Goal: Find specific page/section: Find specific page/section

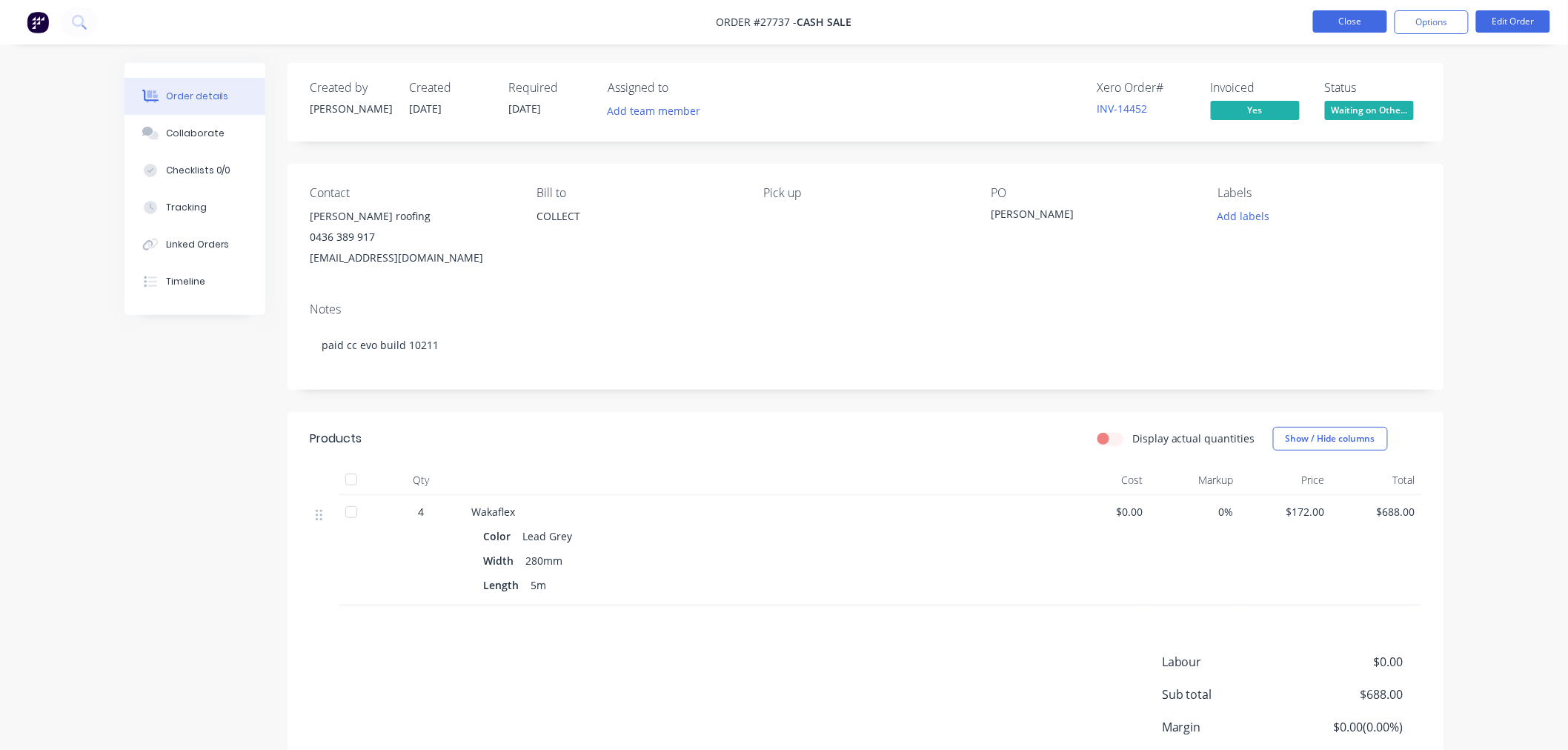
click at [1356, 22] on button "Close" at bounding box center [1350, 21] width 74 height 22
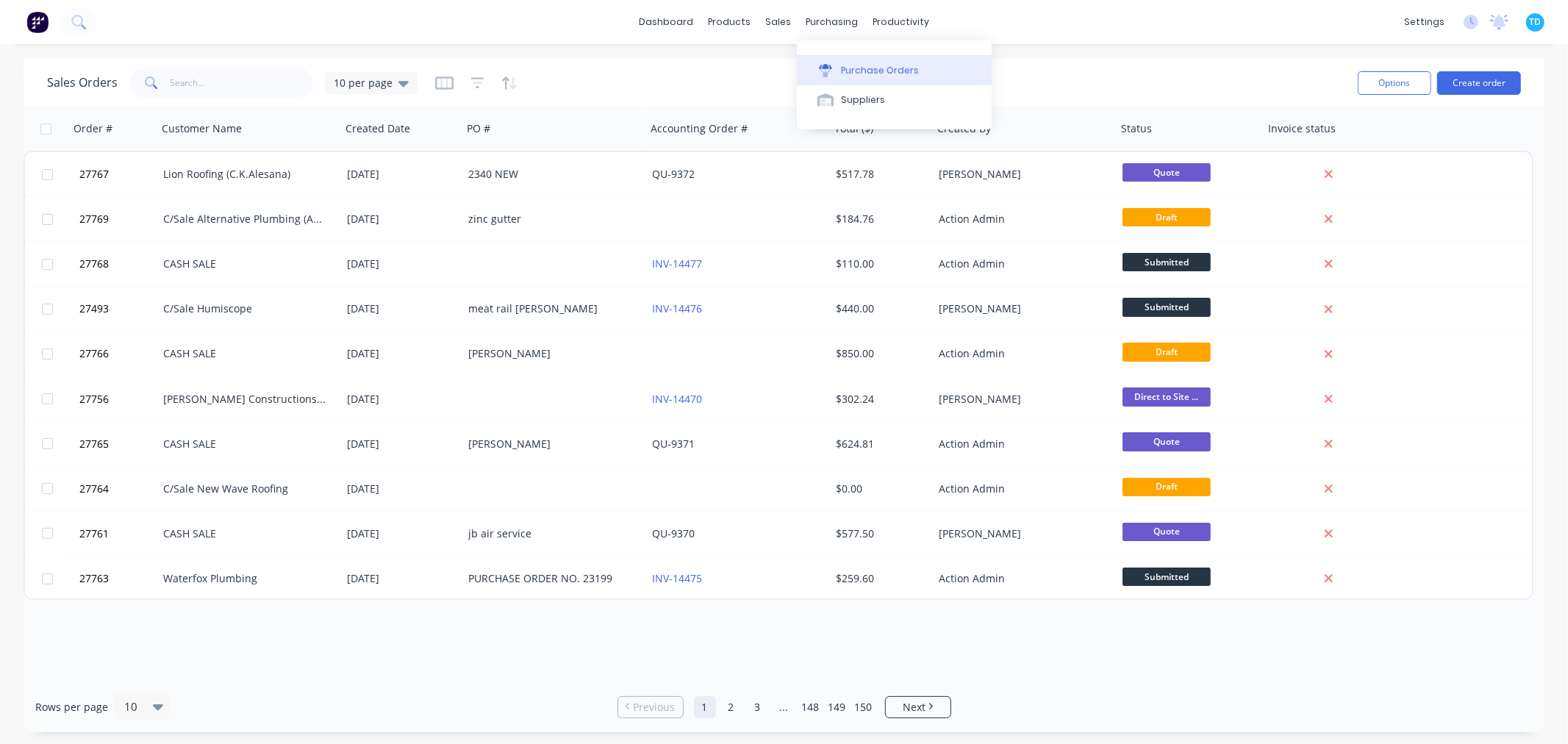
click at [884, 77] on button "Purchase Orders" at bounding box center [894, 70] width 195 height 29
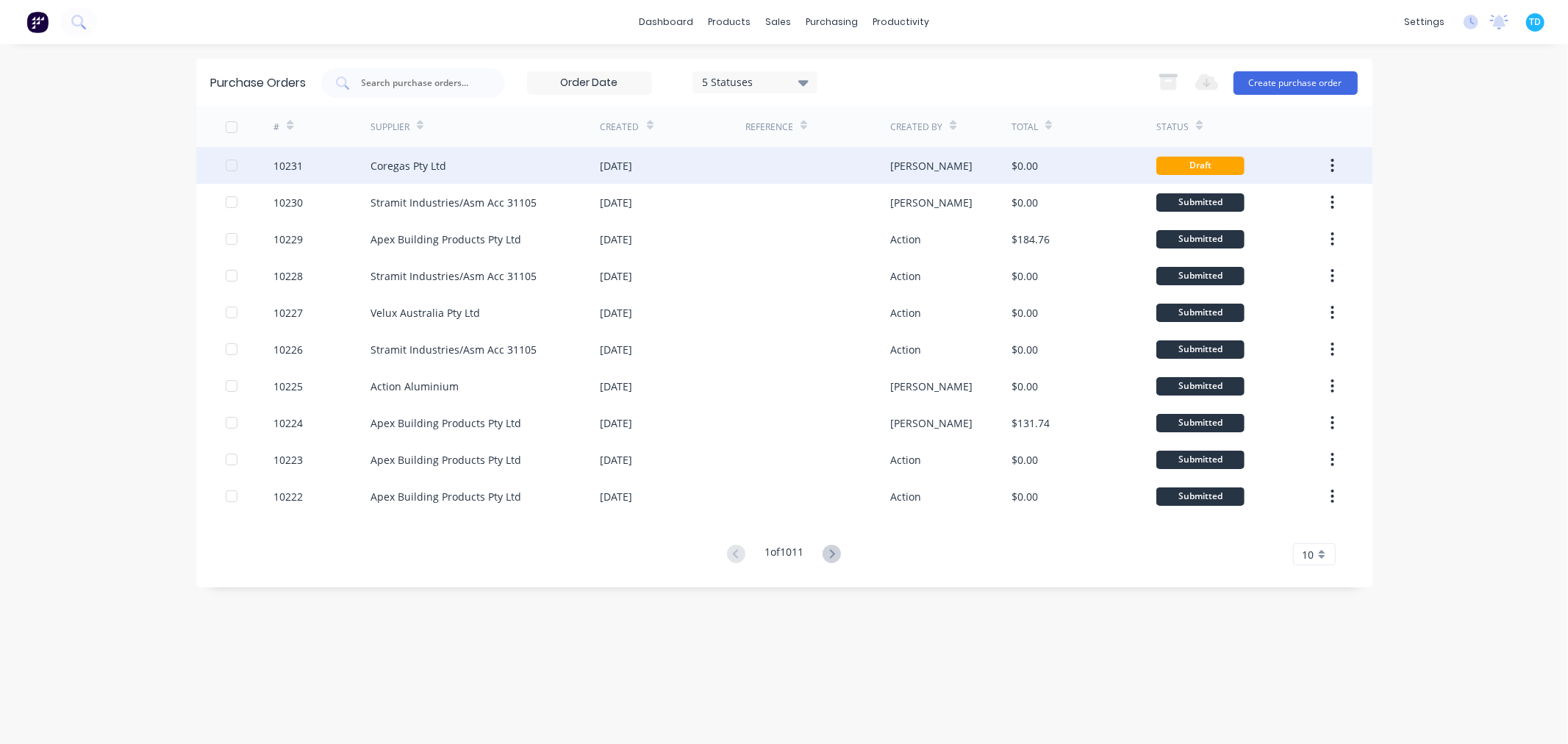
click at [449, 163] on div "Coregas Pty Ltd" at bounding box center [485, 165] width 230 height 37
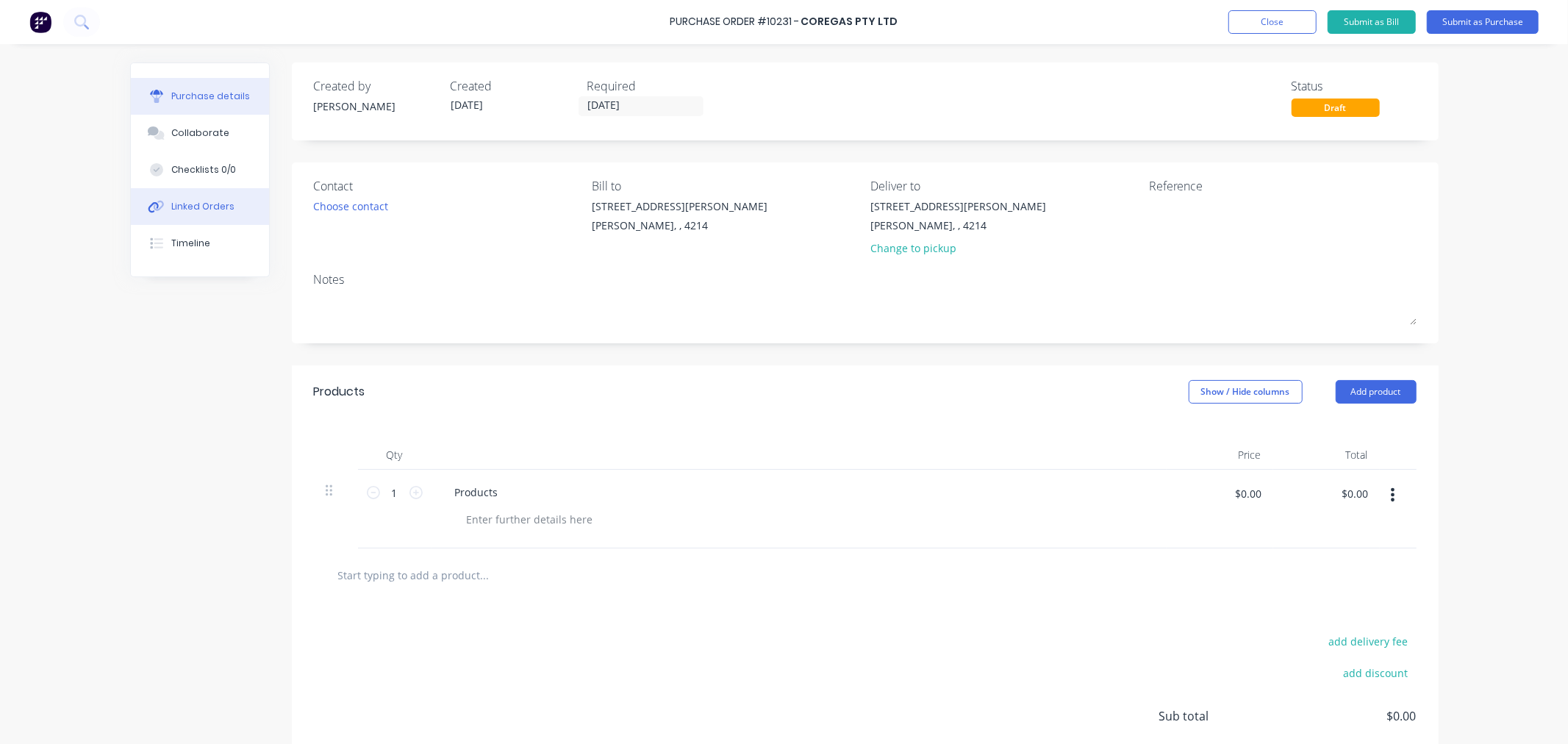
click at [197, 209] on div "Linked Orders" at bounding box center [203, 207] width 64 height 13
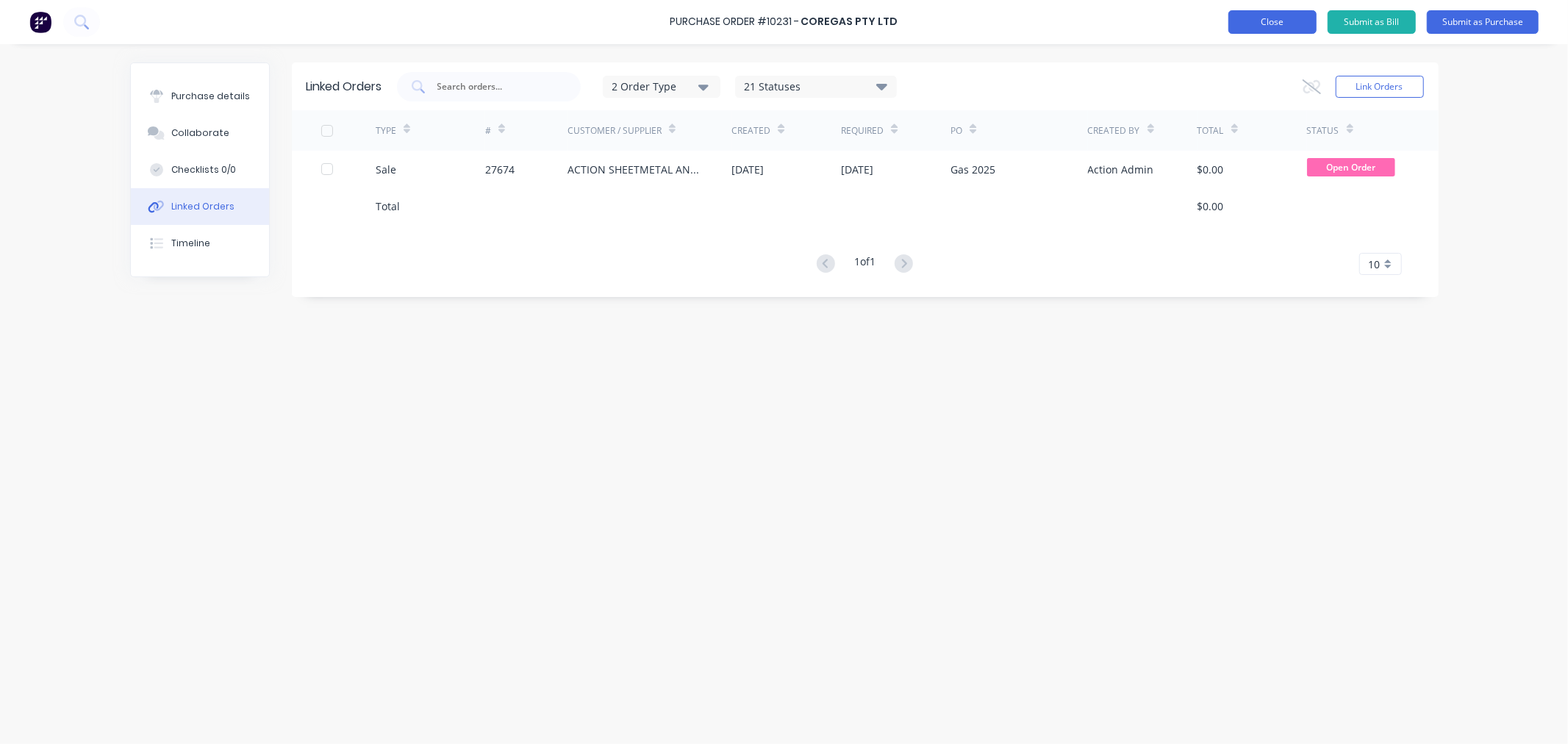
click at [1286, 33] on button "Close" at bounding box center [1272, 22] width 88 height 24
click at [1273, 15] on button "Close" at bounding box center [1272, 22] width 88 height 24
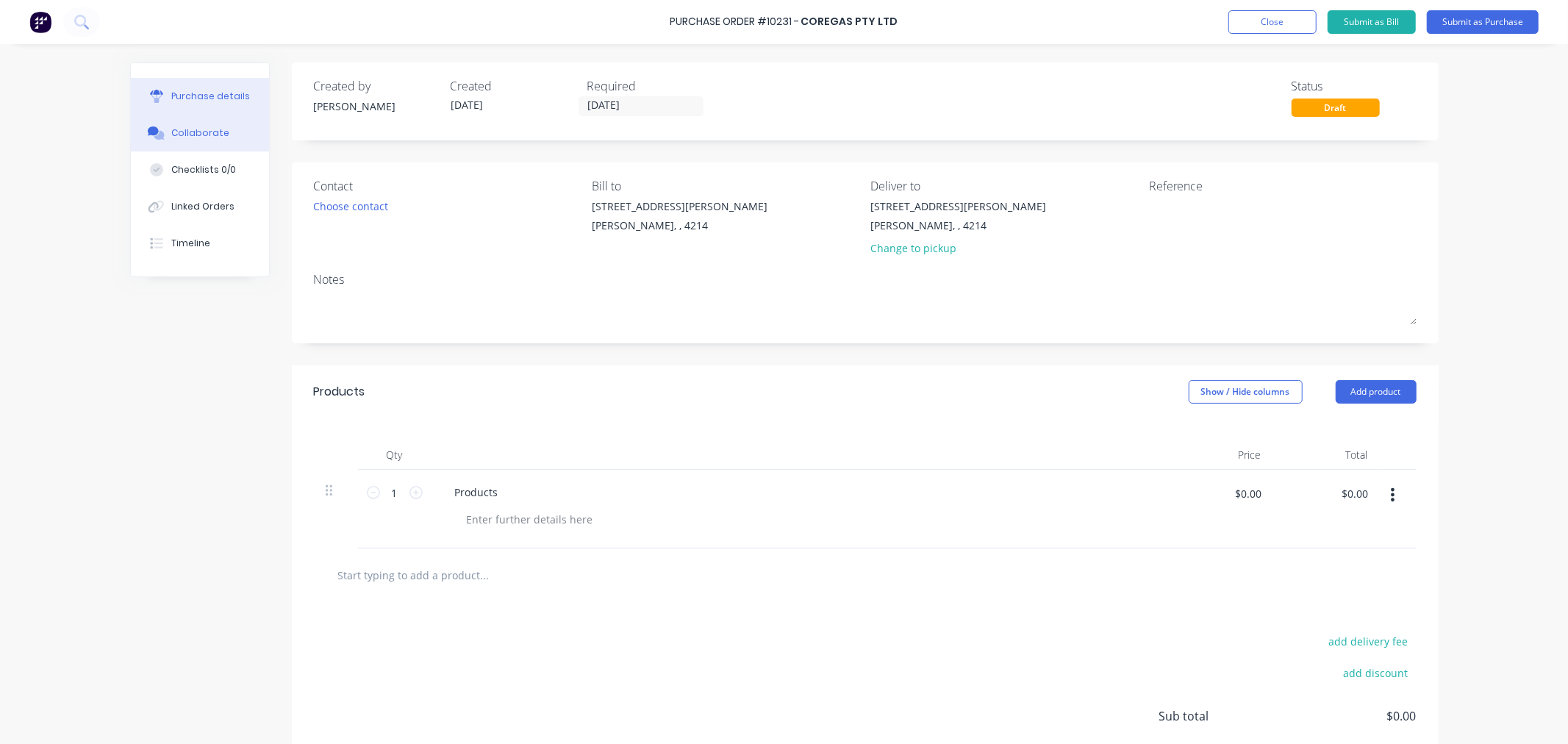
click at [187, 126] on div "Collaborate" at bounding box center [199, 133] width 58 height 13
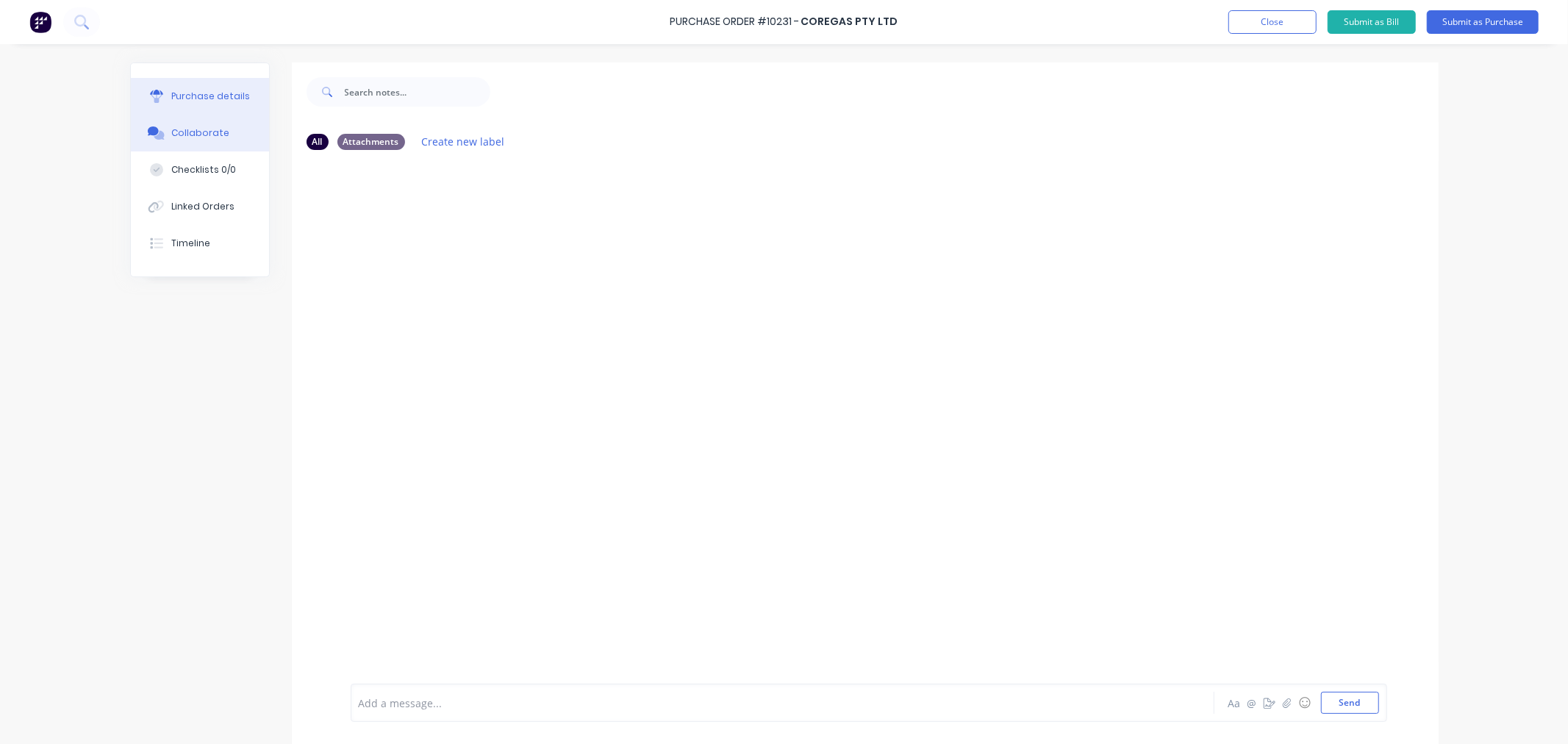
click at [206, 98] on div "Purchase details" at bounding box center [210, 96] width 79 height 13
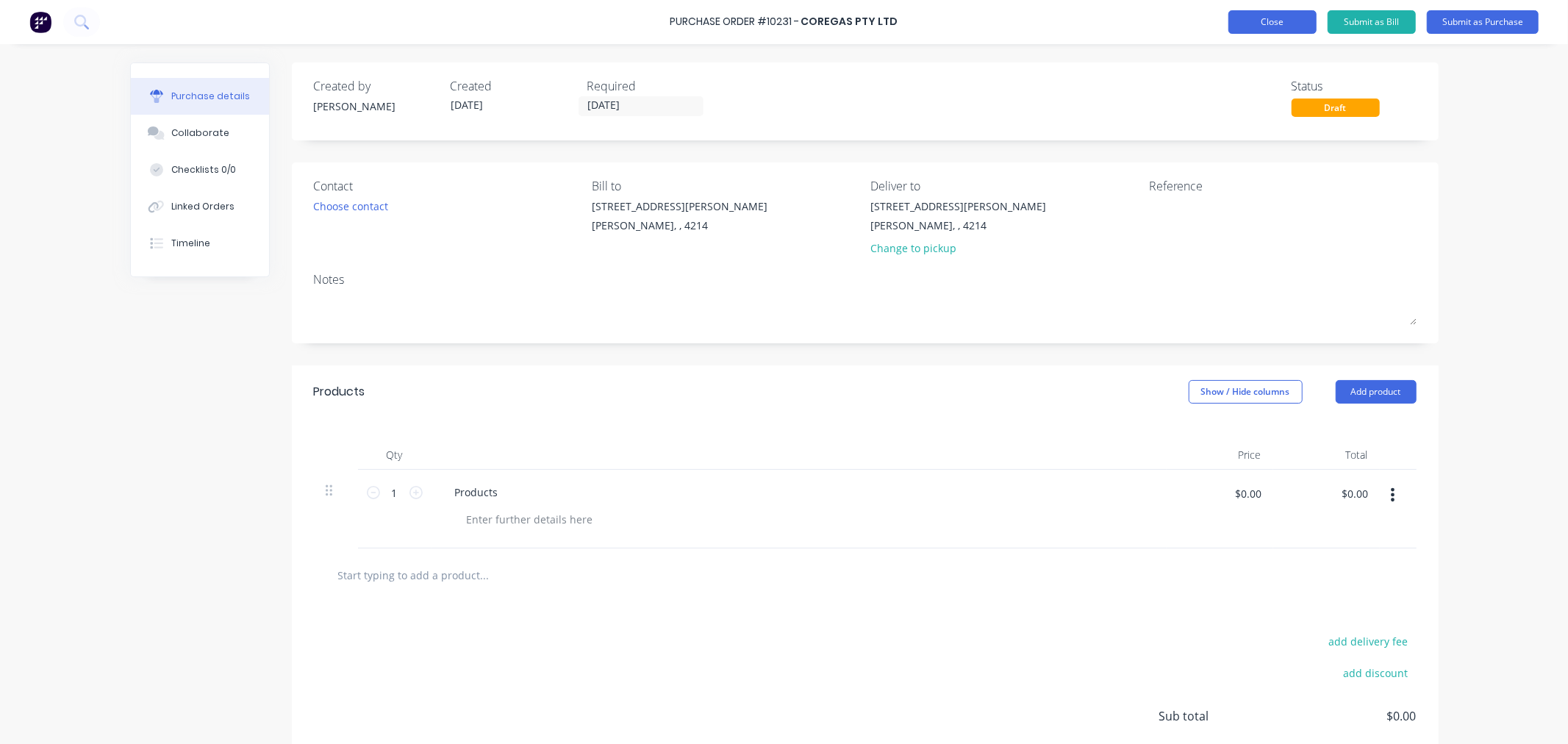
click at [1268, 24] on button "Close" at bounding box center [1272, 22] width 88 height 24
click at [1264, 27] on button "Close" at bounding box center [1272, 22] width 88 height 24
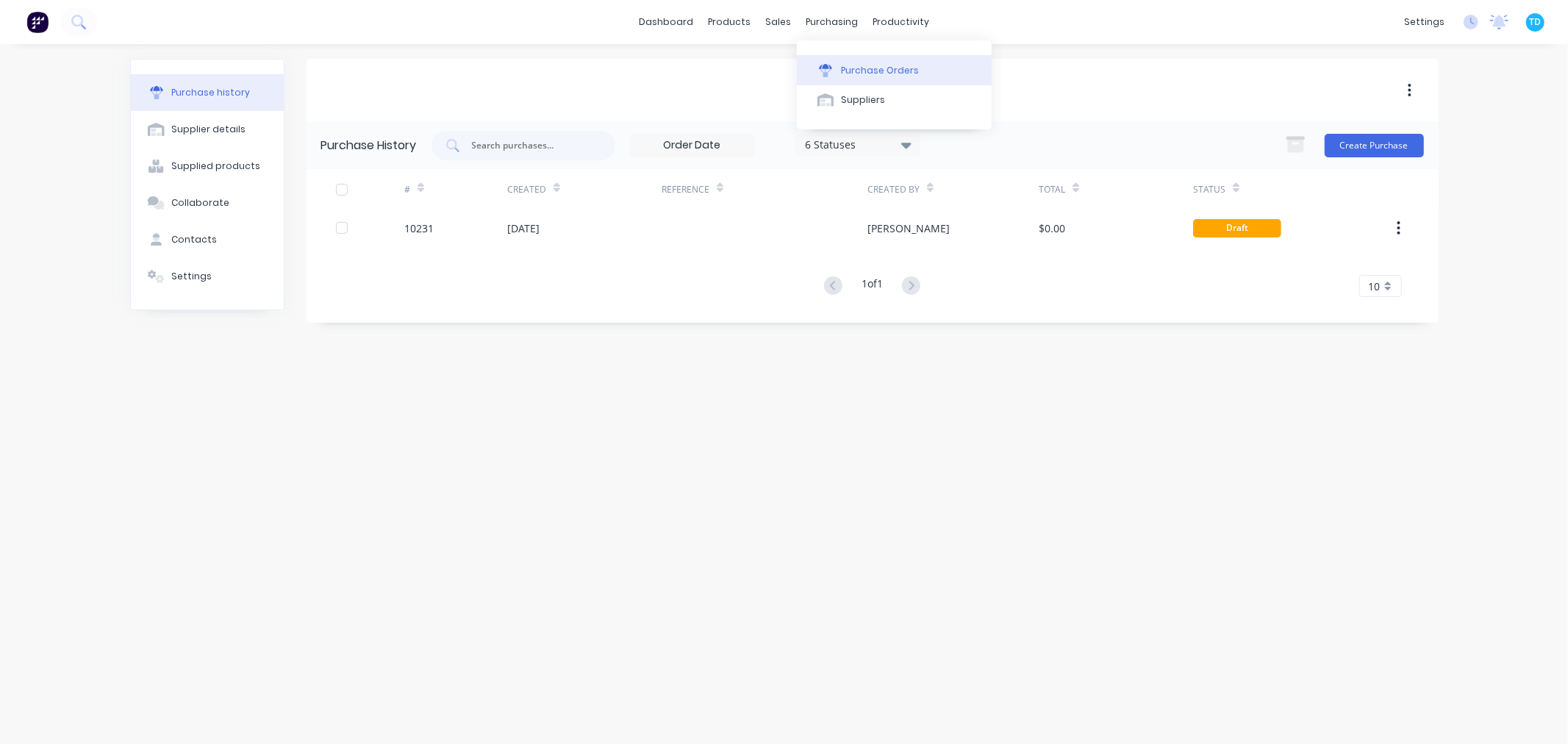
click at [866, 68] on div "Purchase Orders" at bounding box center [880, 71] width 78 height 13
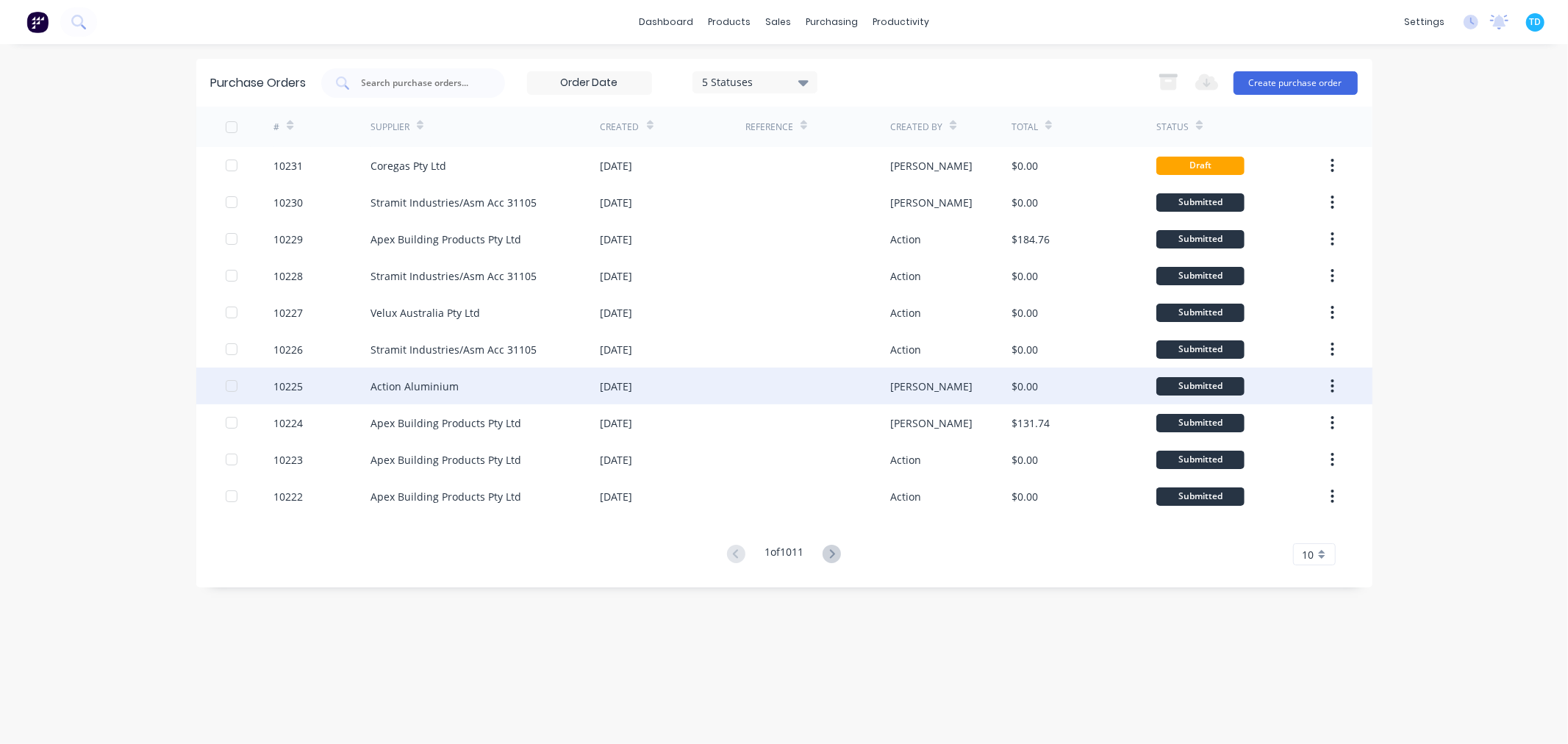
click at [480, 392] on div "Action Aluminium" at bounding box center [485, 385] width 230 height 37
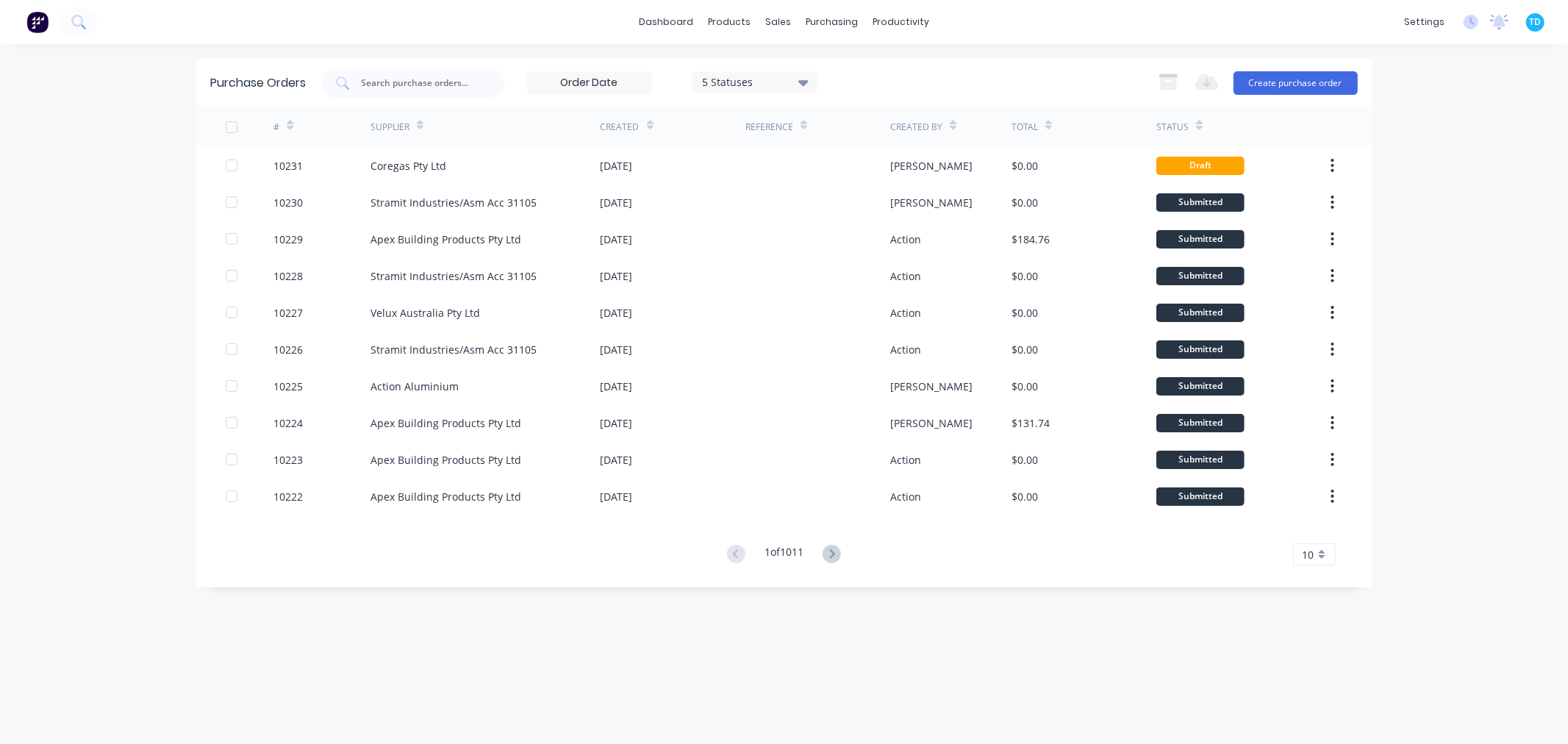
click at [829, 554] on icon at bounding box center [831, 554] width 19 height 19
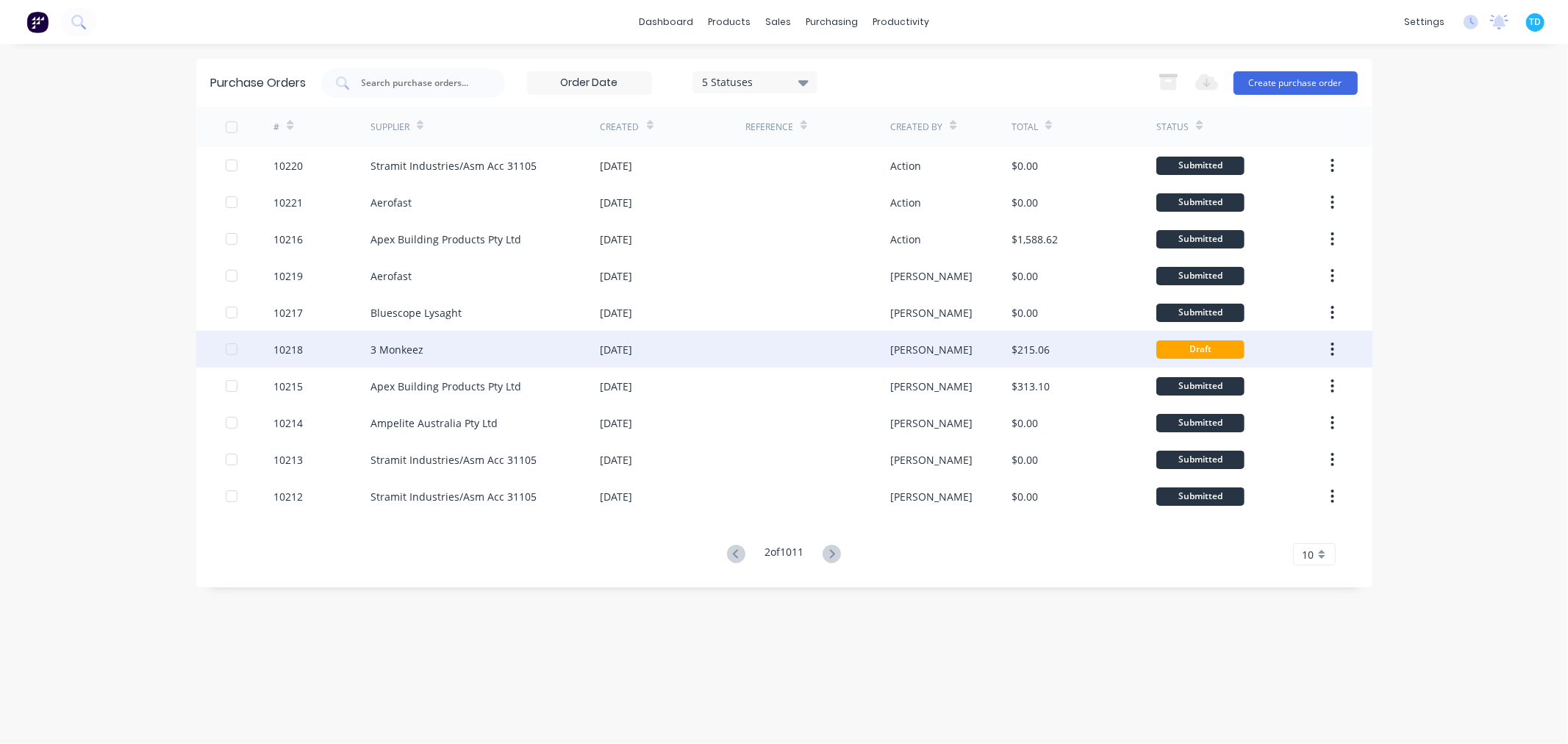
click at [427, 357] on div "3 Monkeez" at bounding box center [485, 348] width 230 height 37
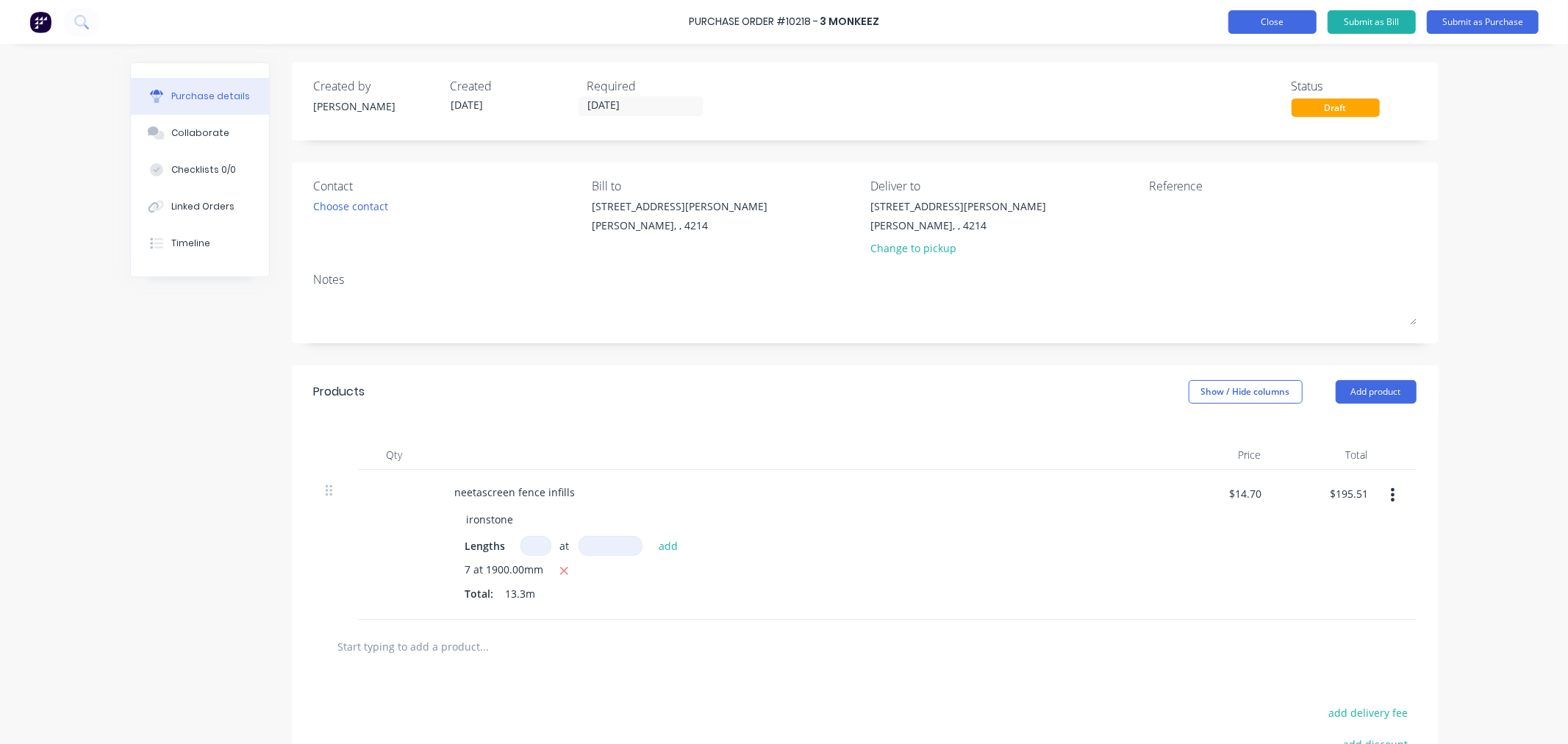
click at [1269, 28] on button "Close" at bounding box center [1272, 22] width 88 height 24
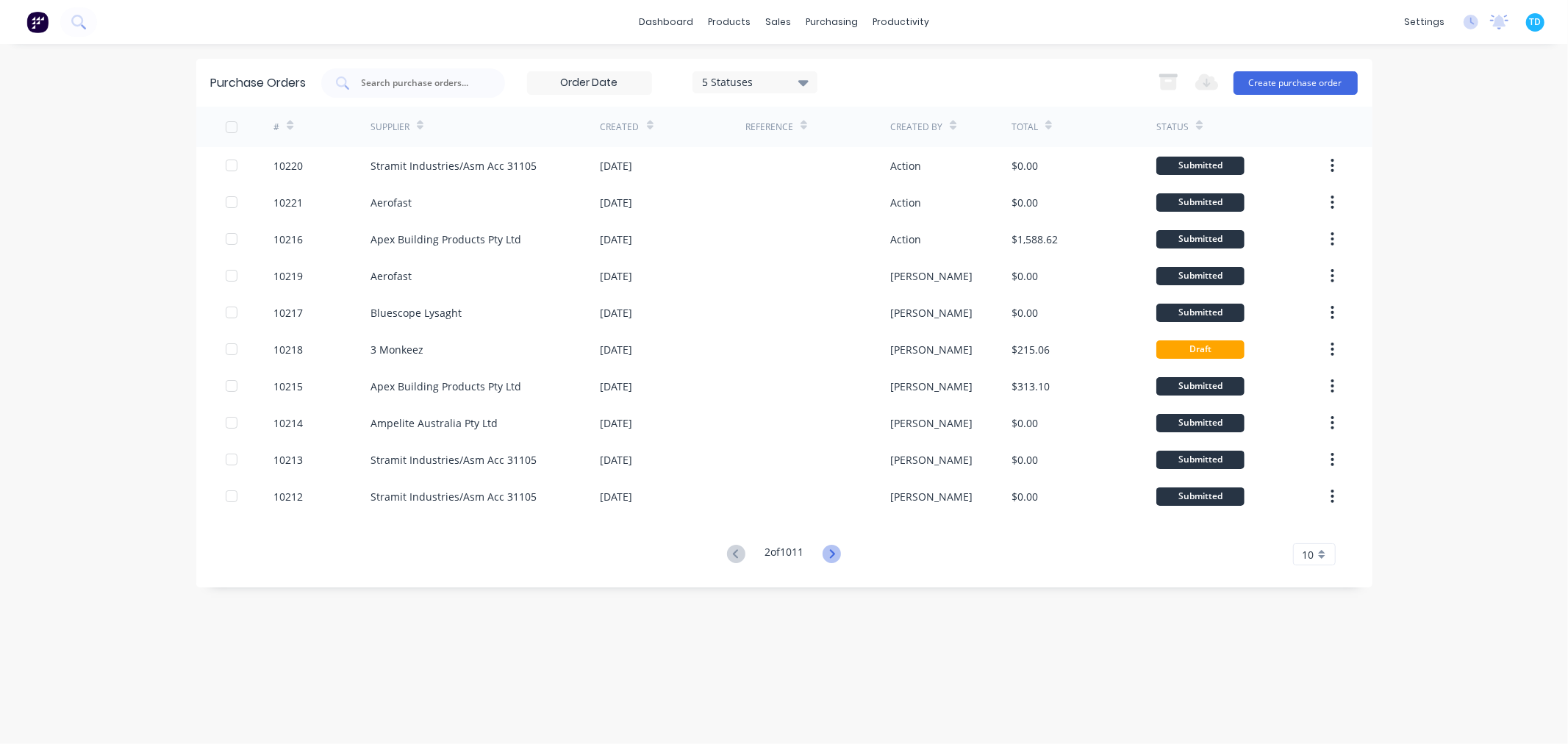
click at [838, 556] on icon at bounding box center [831, 554] width 19 height 19
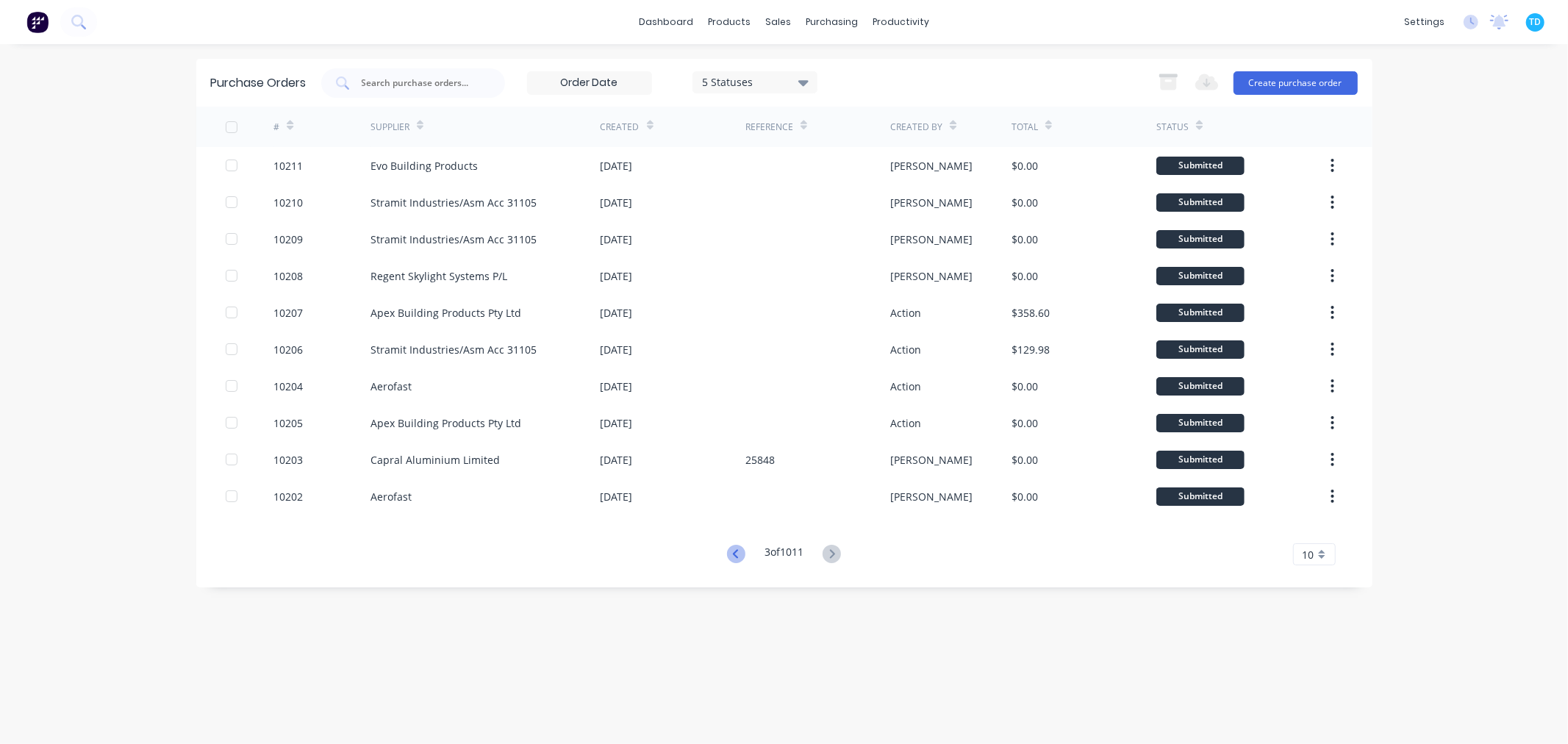
click at [738, 554] on icon at bounding box center [736, 554] width 19 height 19
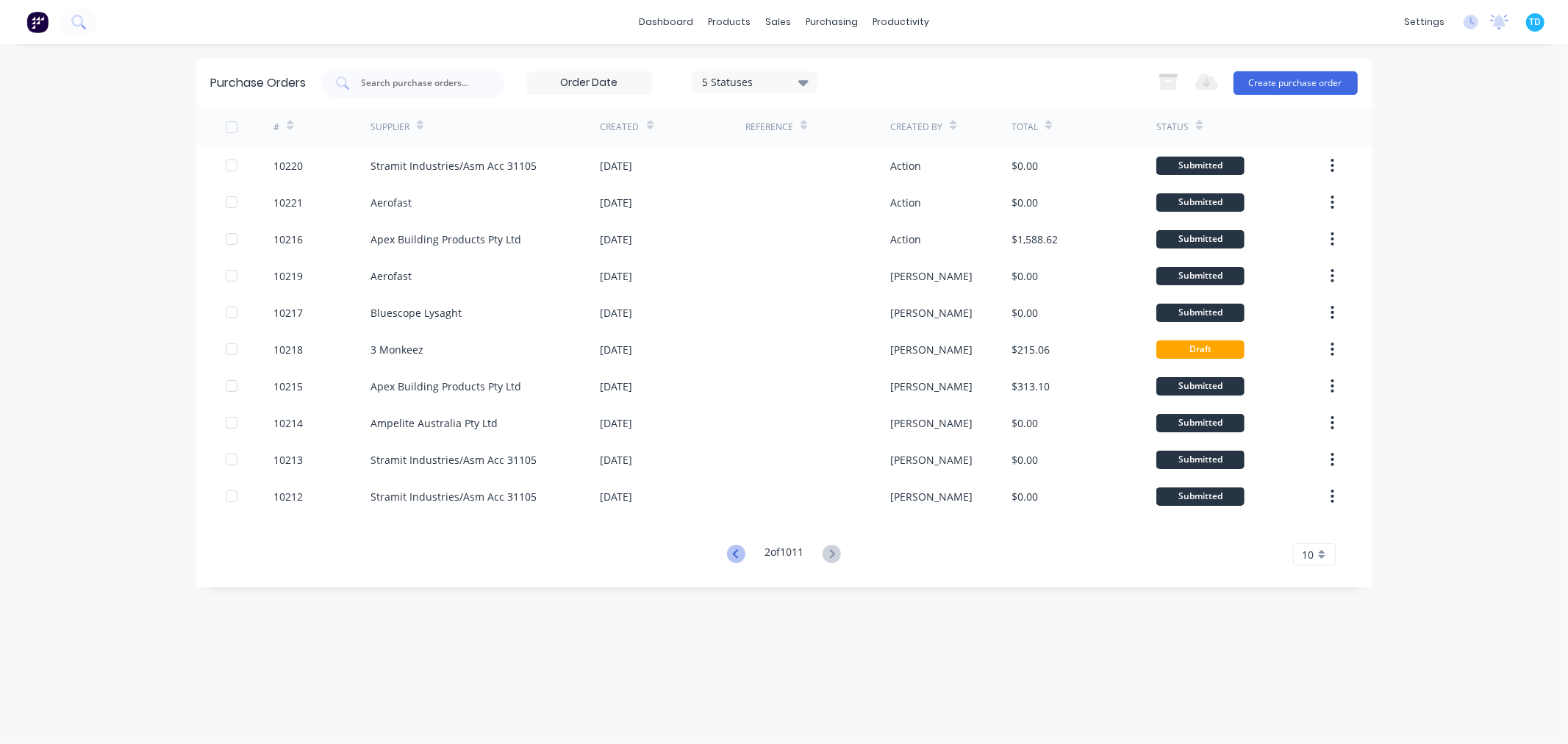
click at [729, 554] on icon at bounding box center [736, 554] width 19 height 19
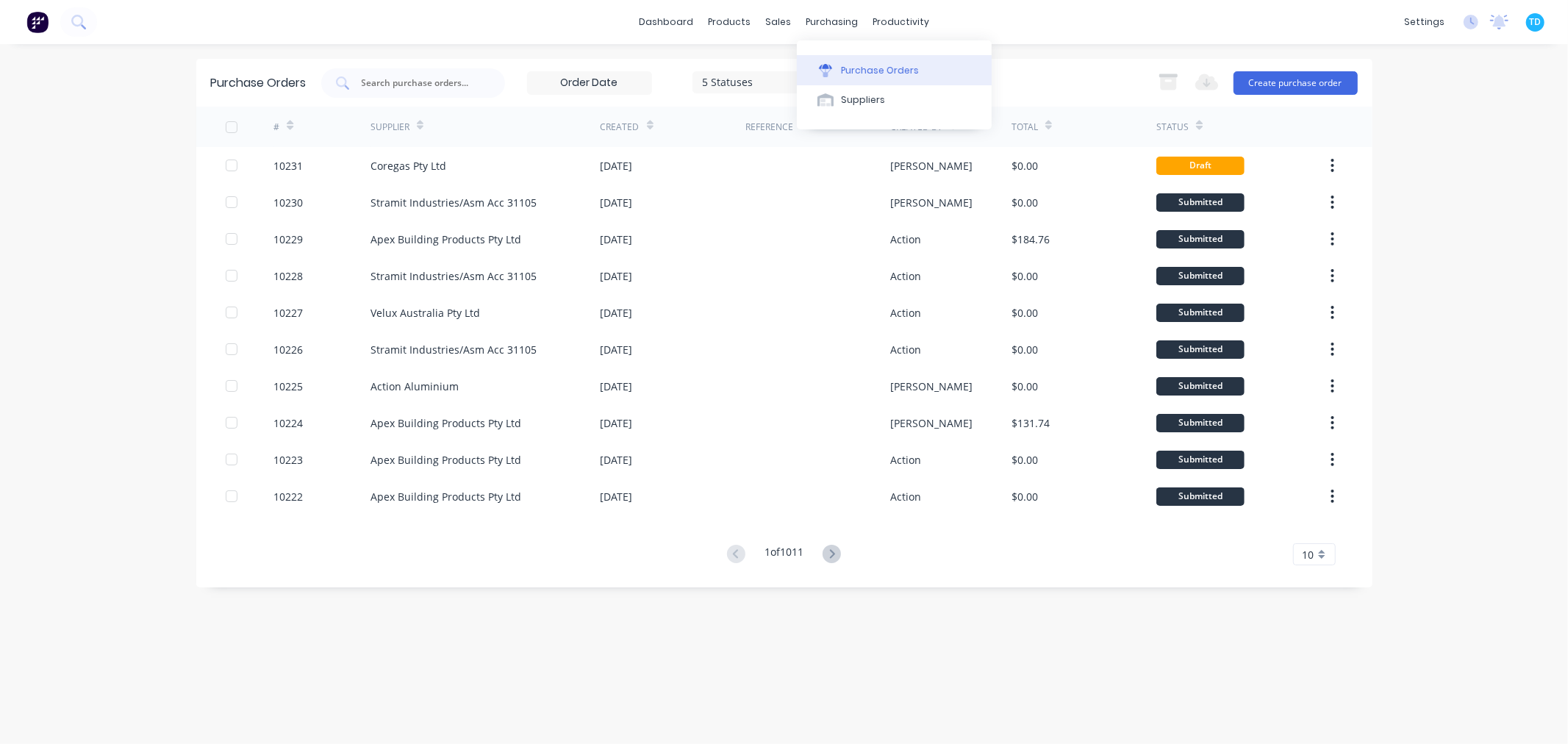
drag, startPoint x: 796, startPoint y: 28, endPoint x: 817, endPoint y: 56, distance: 35.0
click at [817, 56] on button "Purchase Orders" at bounding box center [894, 70] width 195 height 29
click at [795, 64] on div at bounding box center [786, 71] width 22 height 13
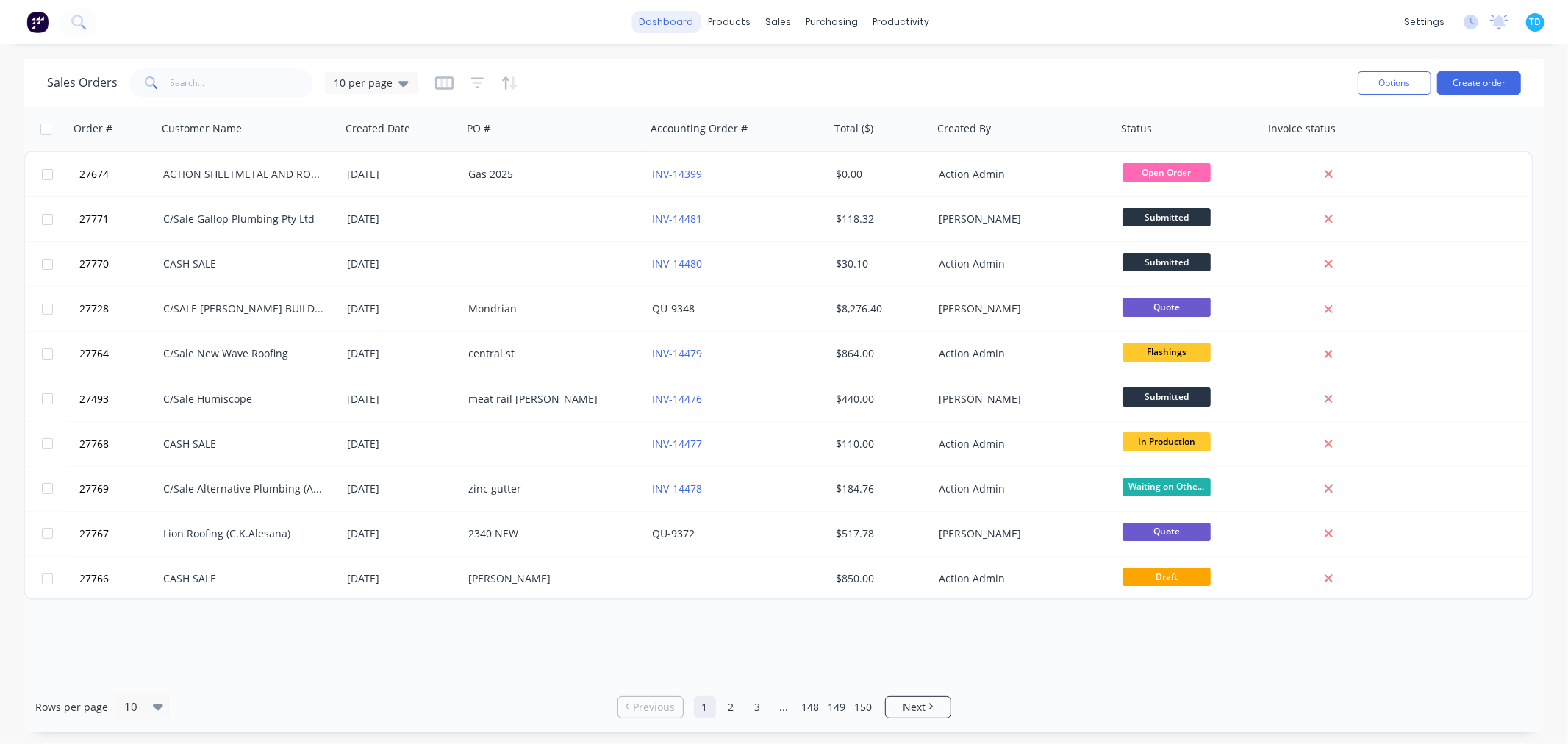
click at [675, 23] on link "dashboard" at bounding box center [666, 22] width 69 height 22
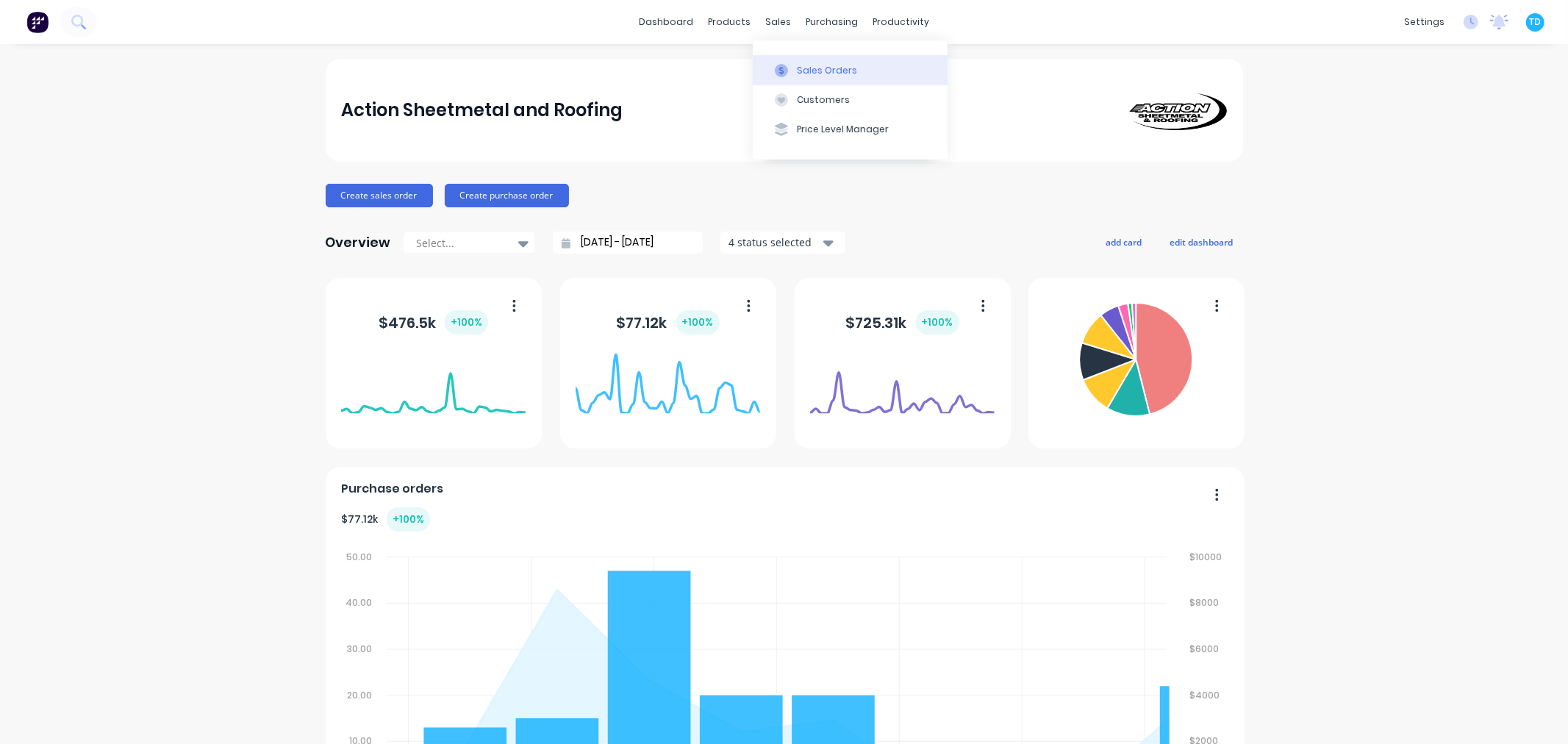
click at [791, 71] on div at bounding box center [781, 71] width 22 height 13
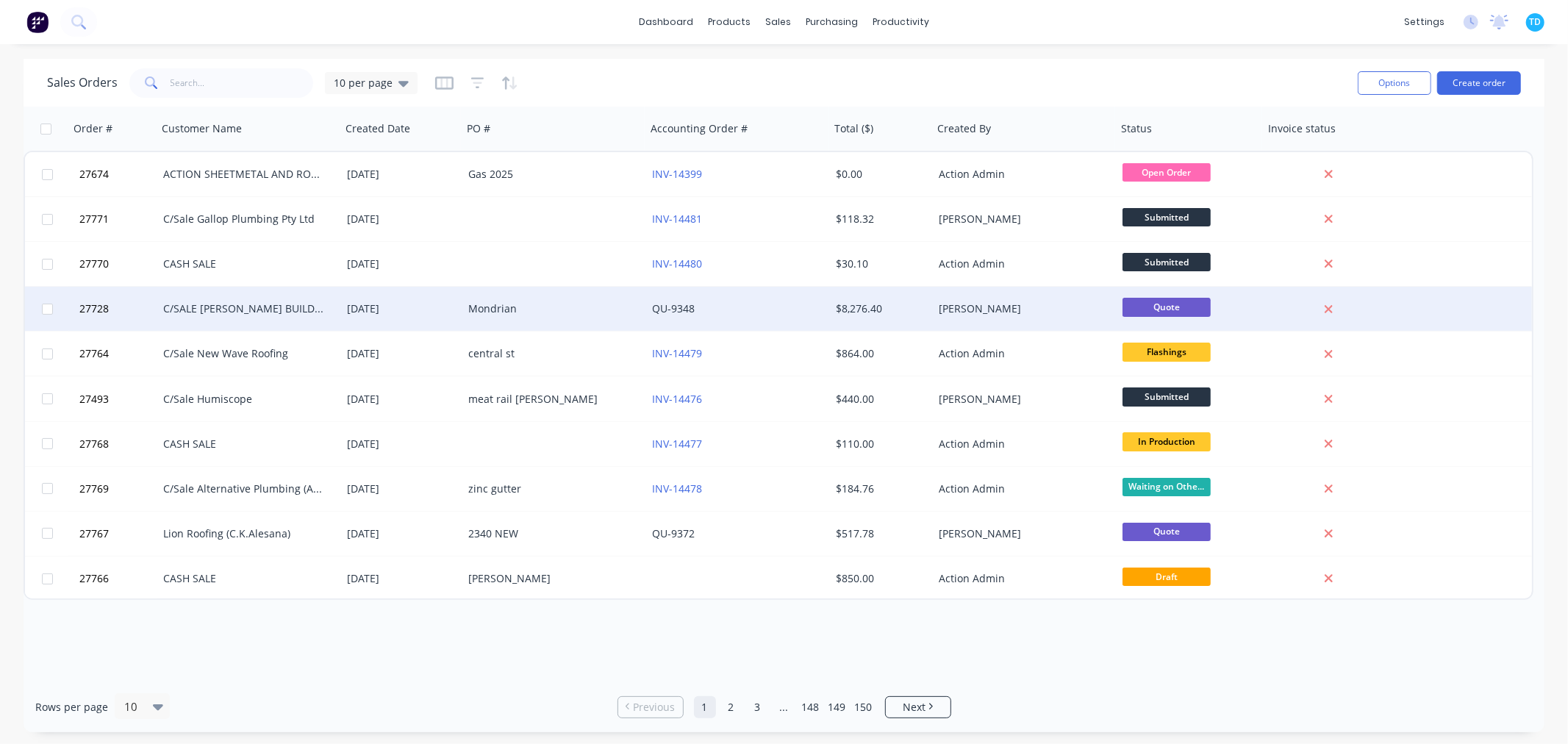
click at [372, 304] on div "[DATE]" at bounding box center [401, 309] width 110 height 15
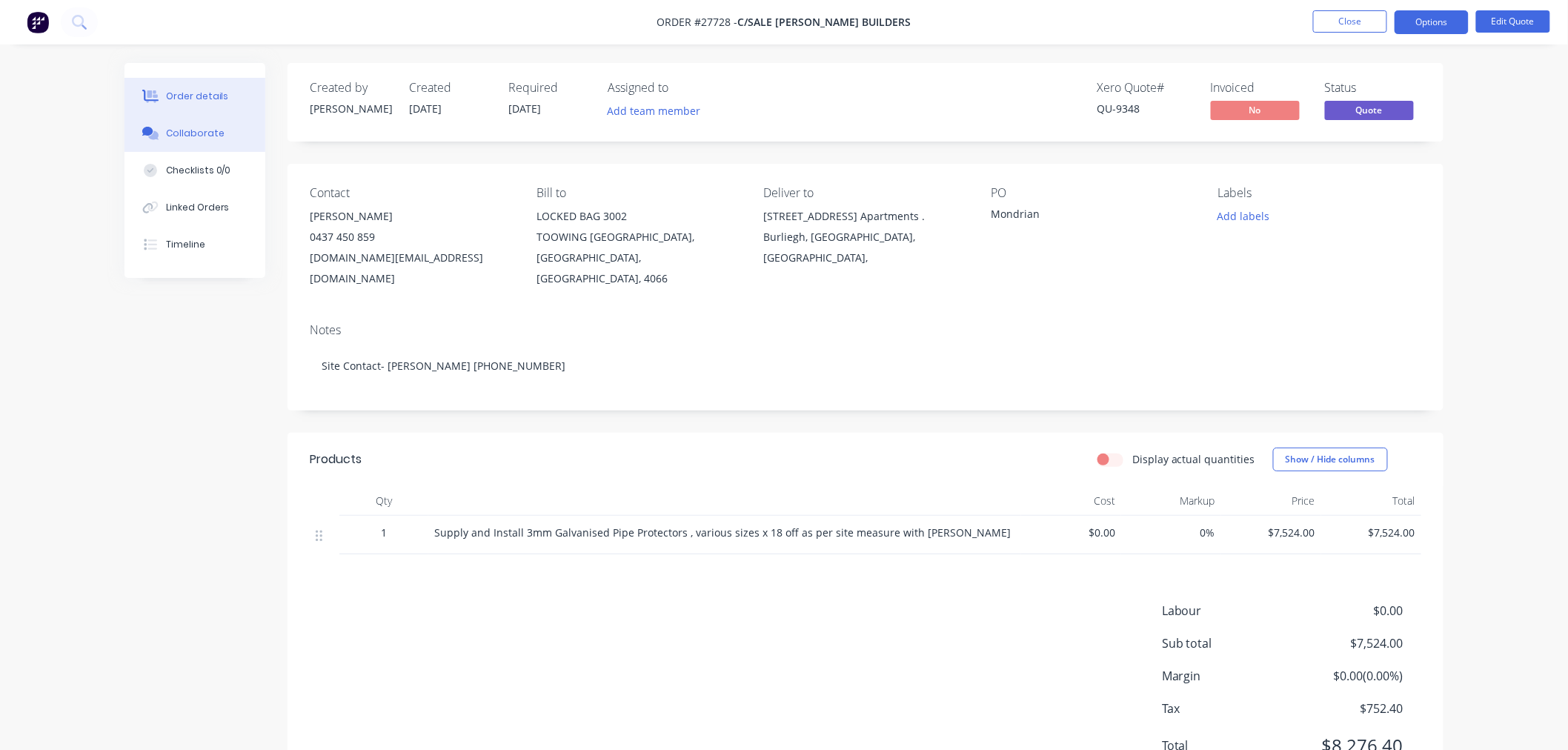
click at [195, 126] on div "Collaborate" at bounding box center [195, 133] width 58 height 13
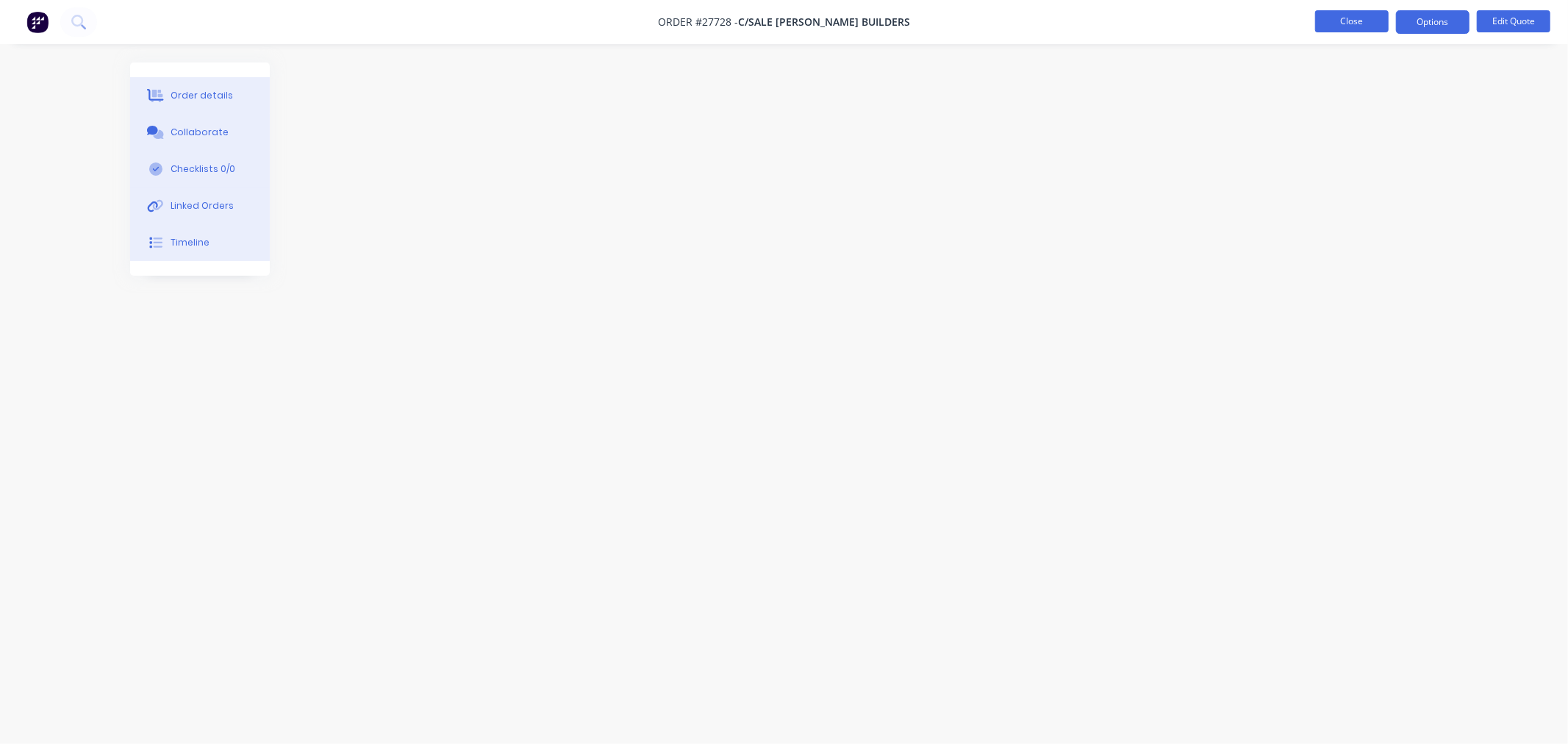
click at [1366, 13] on button "Close" at bounding box center [1351, 21] width 73 height 22
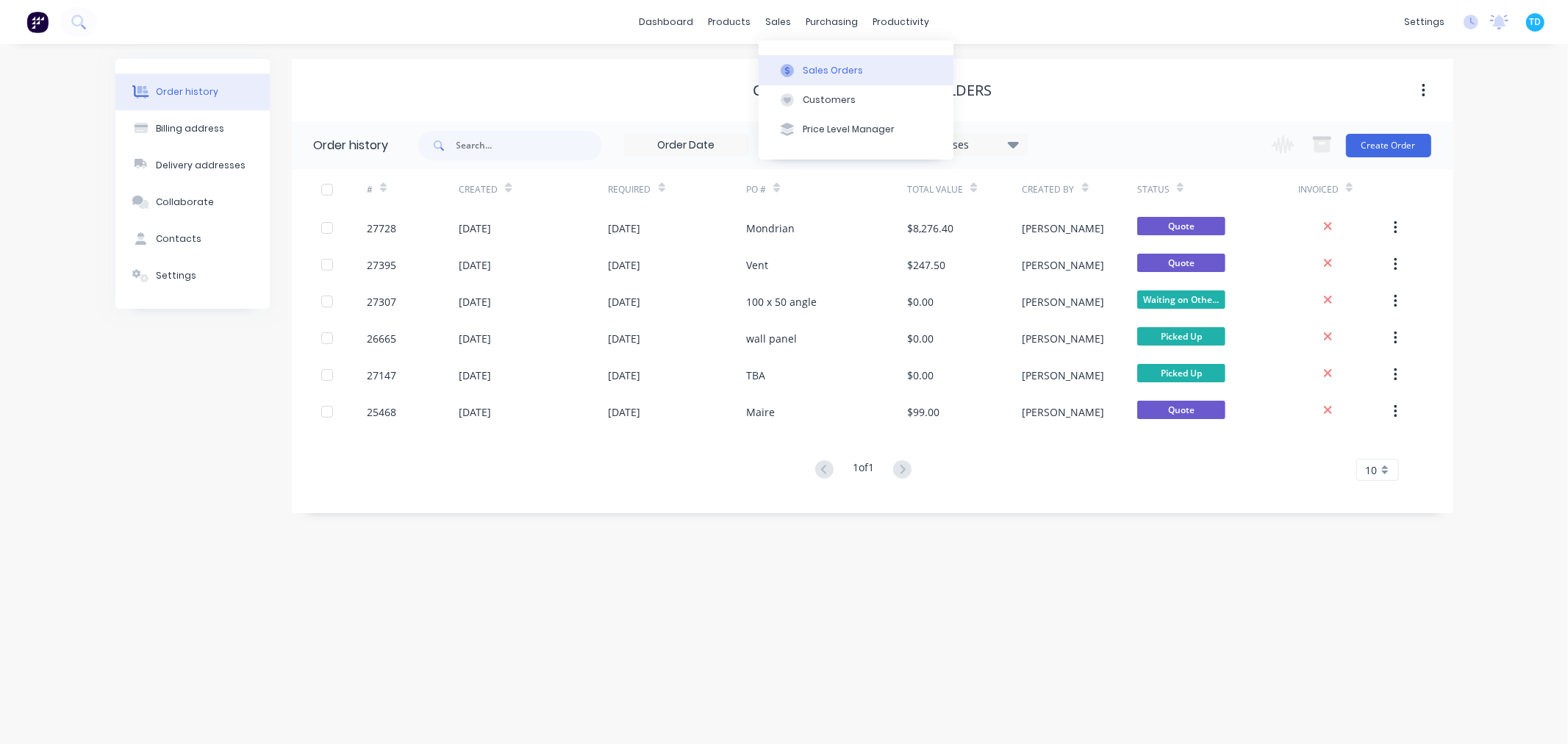
click at [806, 64] on div "Sales Orders" at bounding box center [833, 71] width 60 height 13
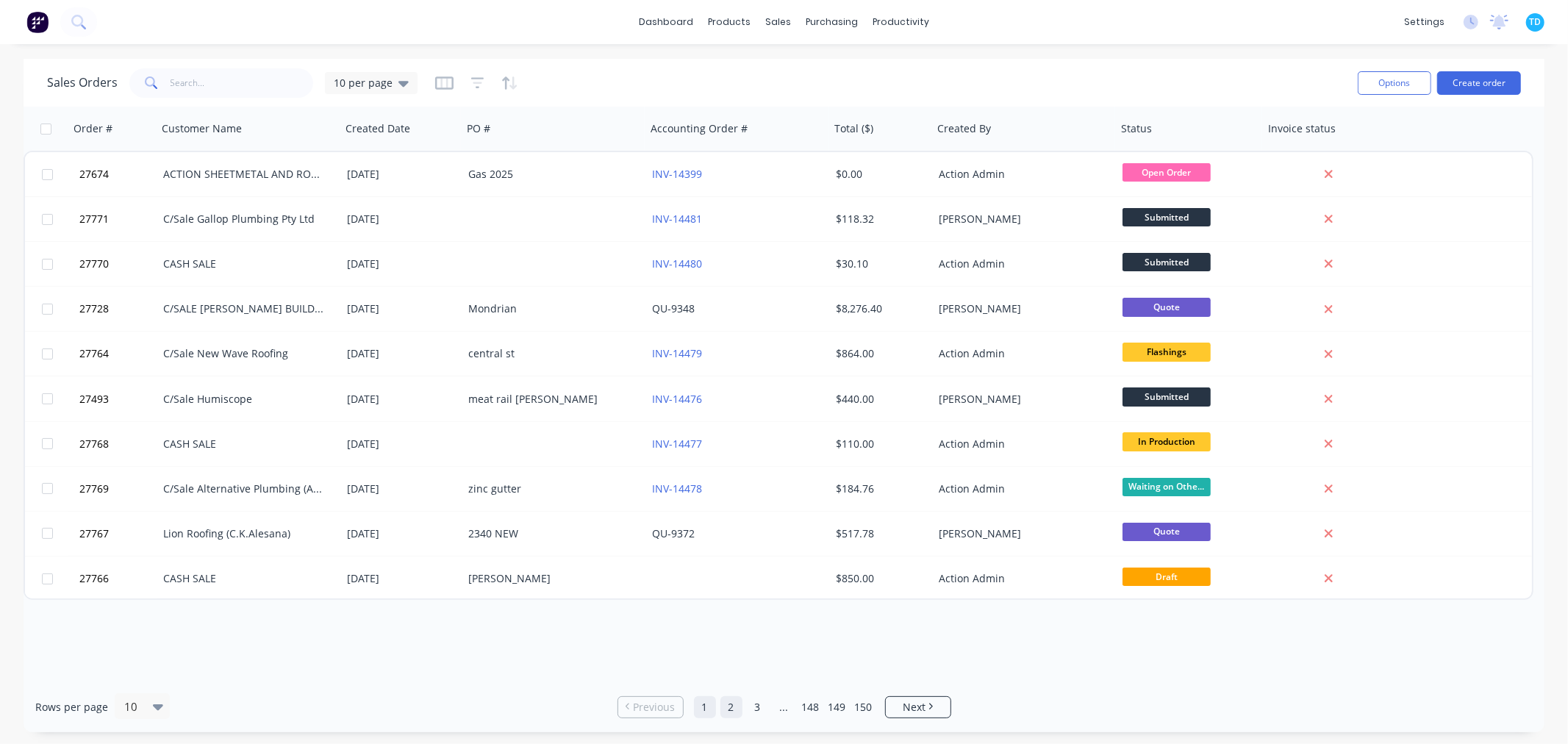
click at [731, 711] on link "2" at bounding box center [731, 707] width 22 height 22
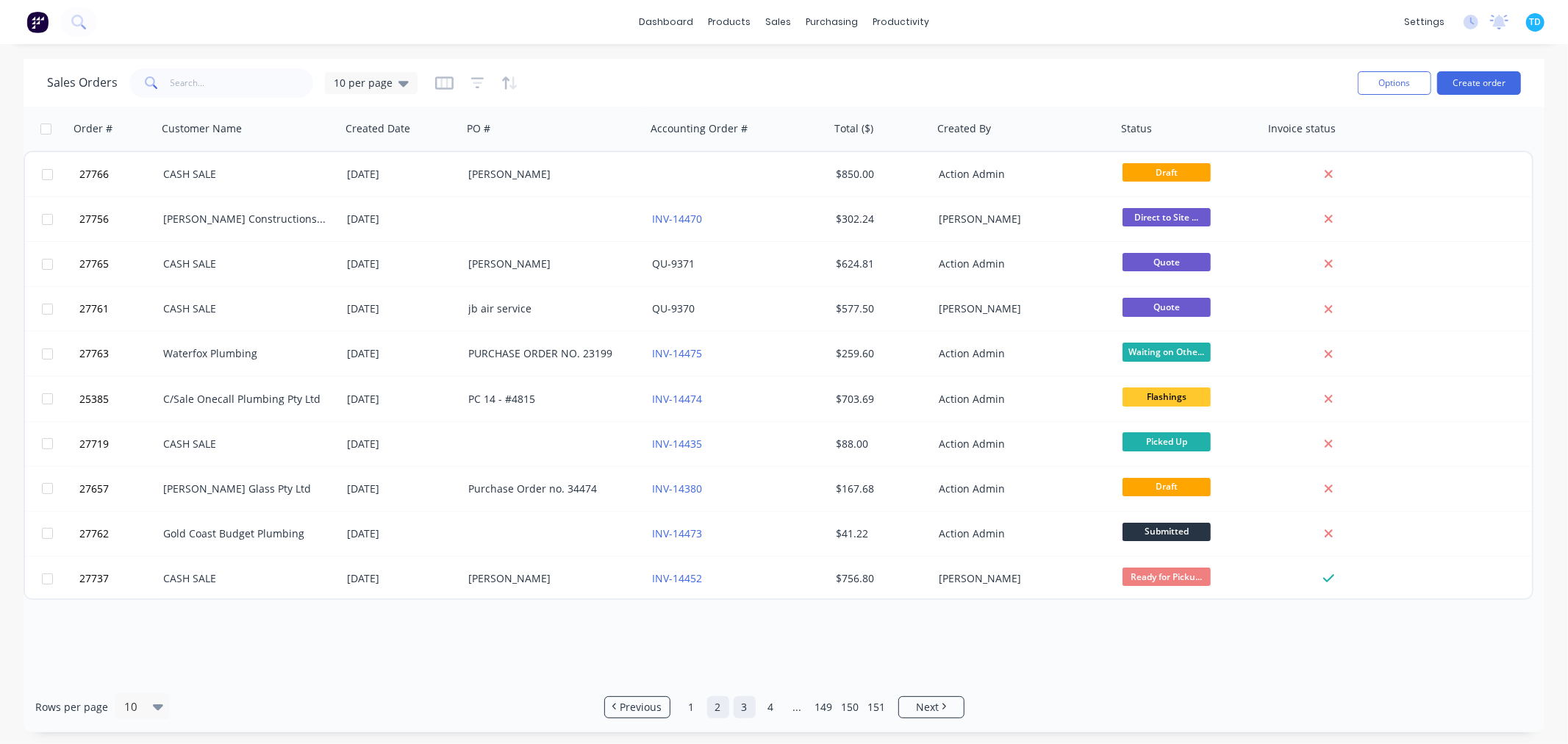
click at [742, 700] on link "3" at bounding box center [744, 707] width 22 height 22
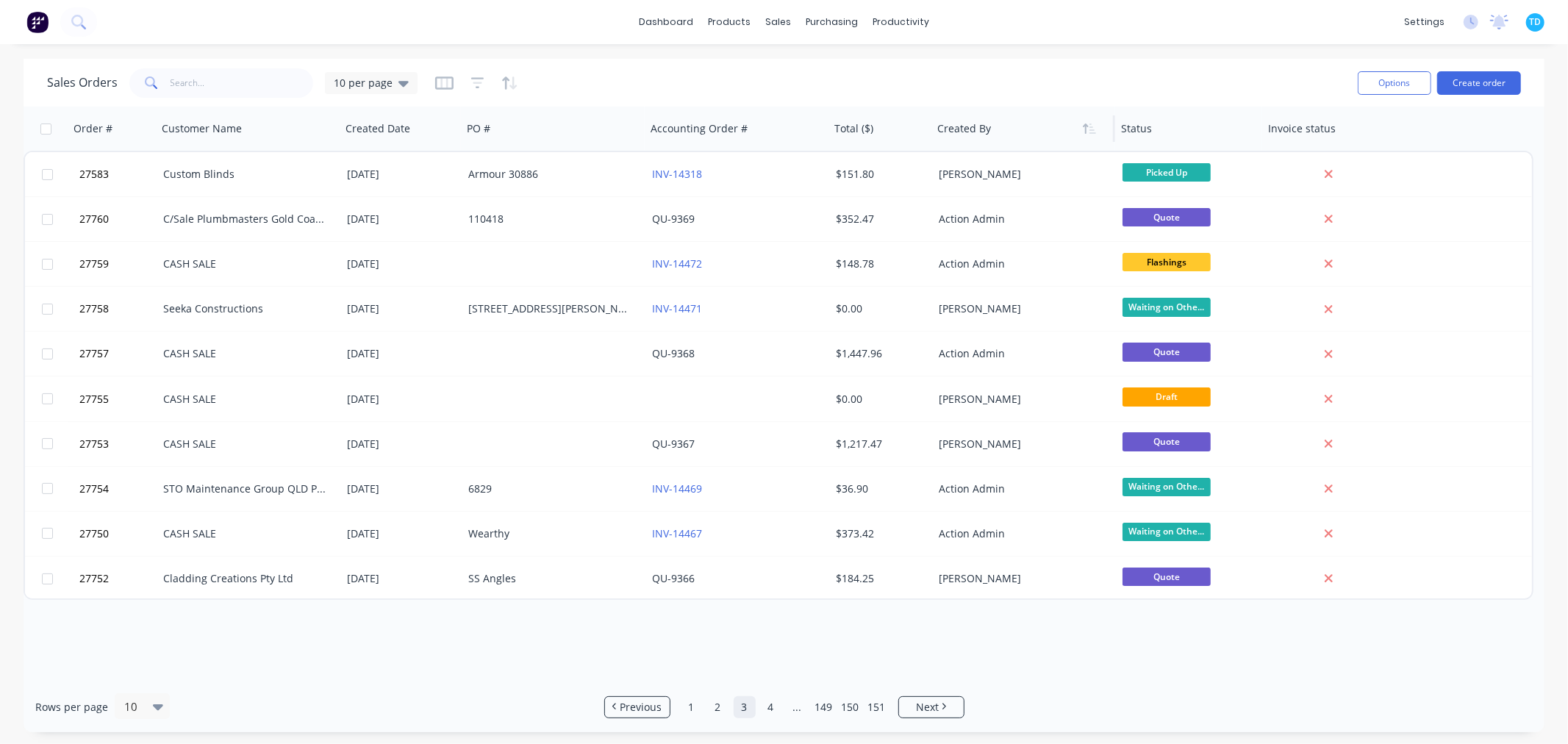
click at [968, 133] on div at bounding box center [1018, 129] width 163 height 29
click at [1093, 136] on button "button" at bounding box center [1088, 128] width 22 height 22
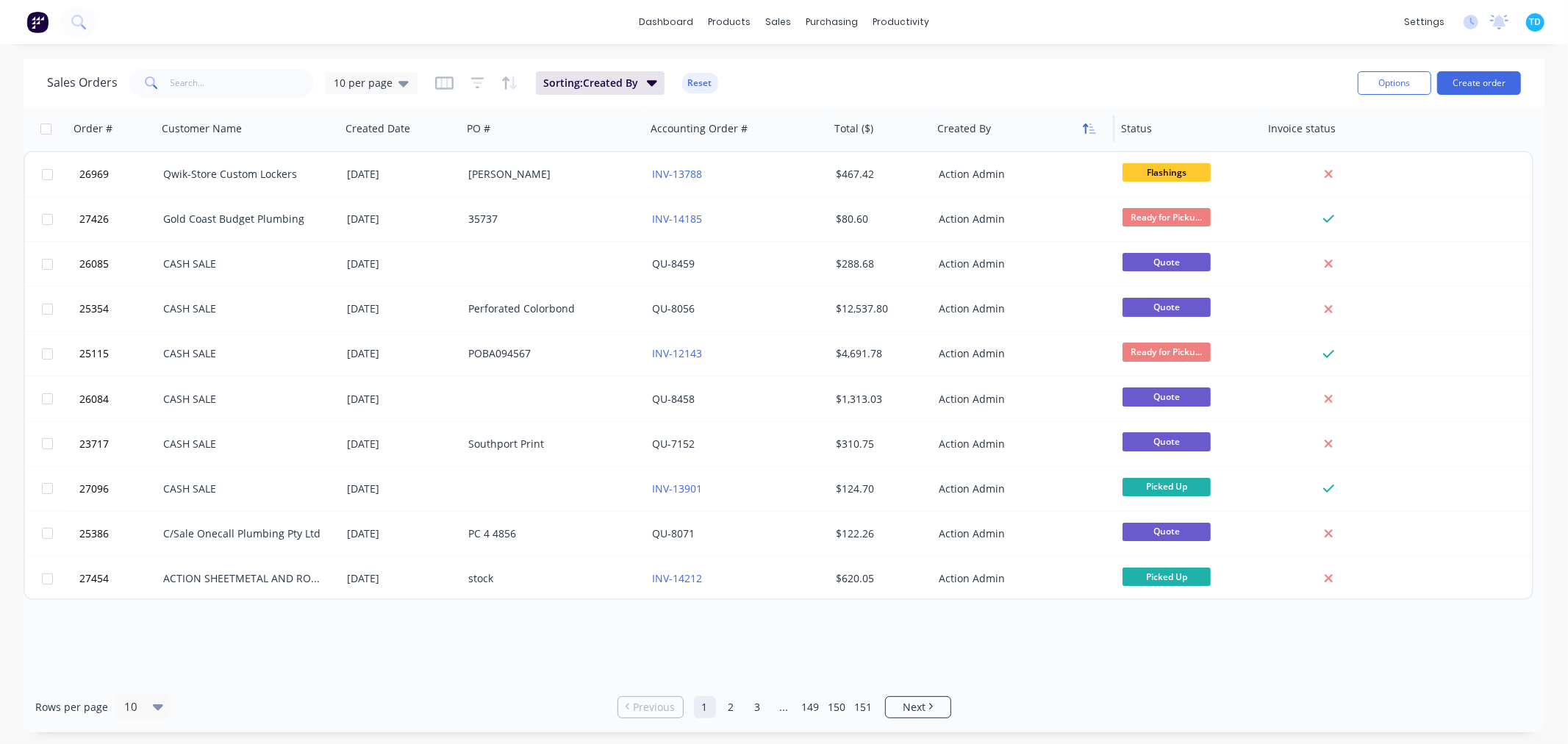
click at [1085, 129] on icon "button" at bounding box center [1086, 129] width 5 height 11
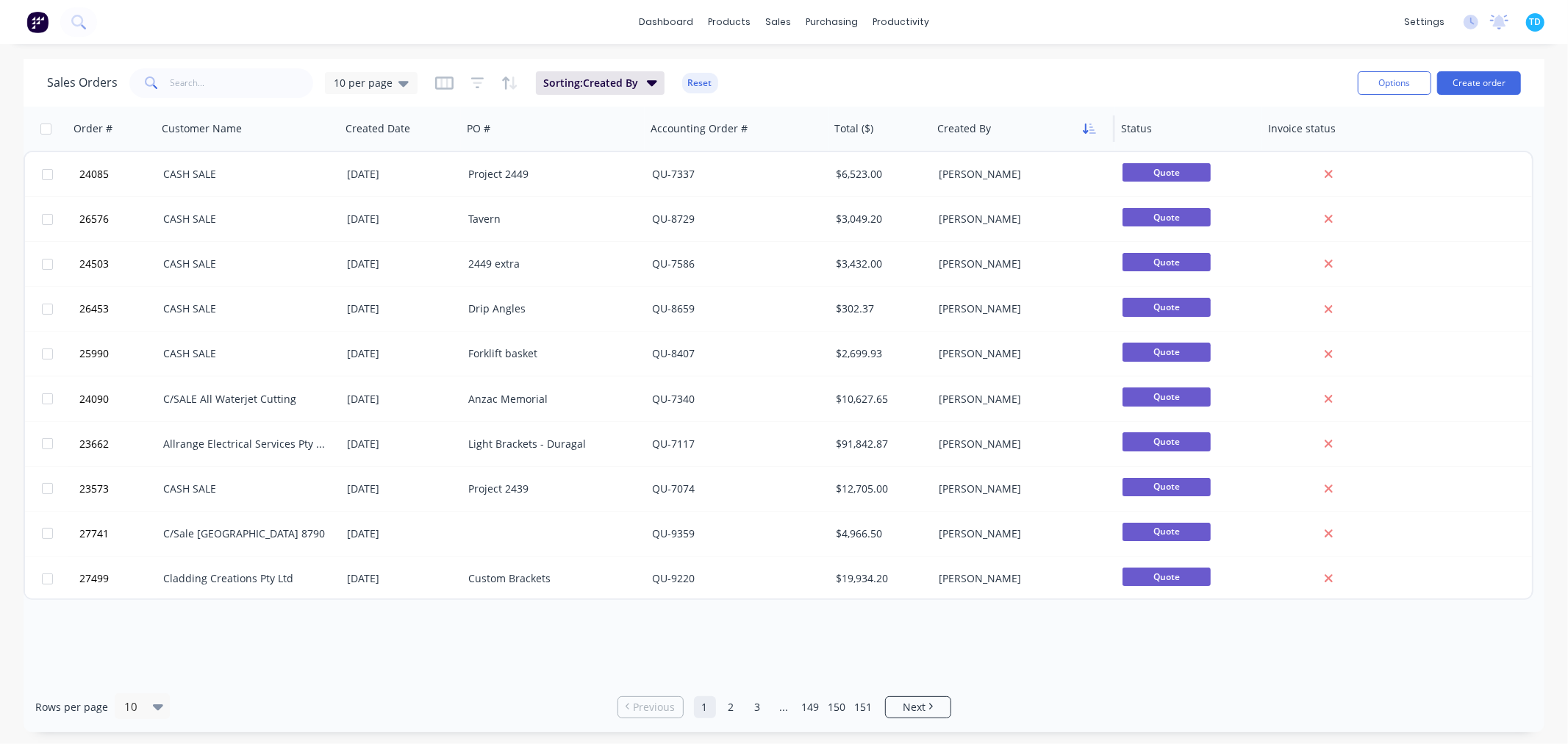
click at [1088, 130] on icon "button" at bounding box center [1086, 129] width 5 height 11
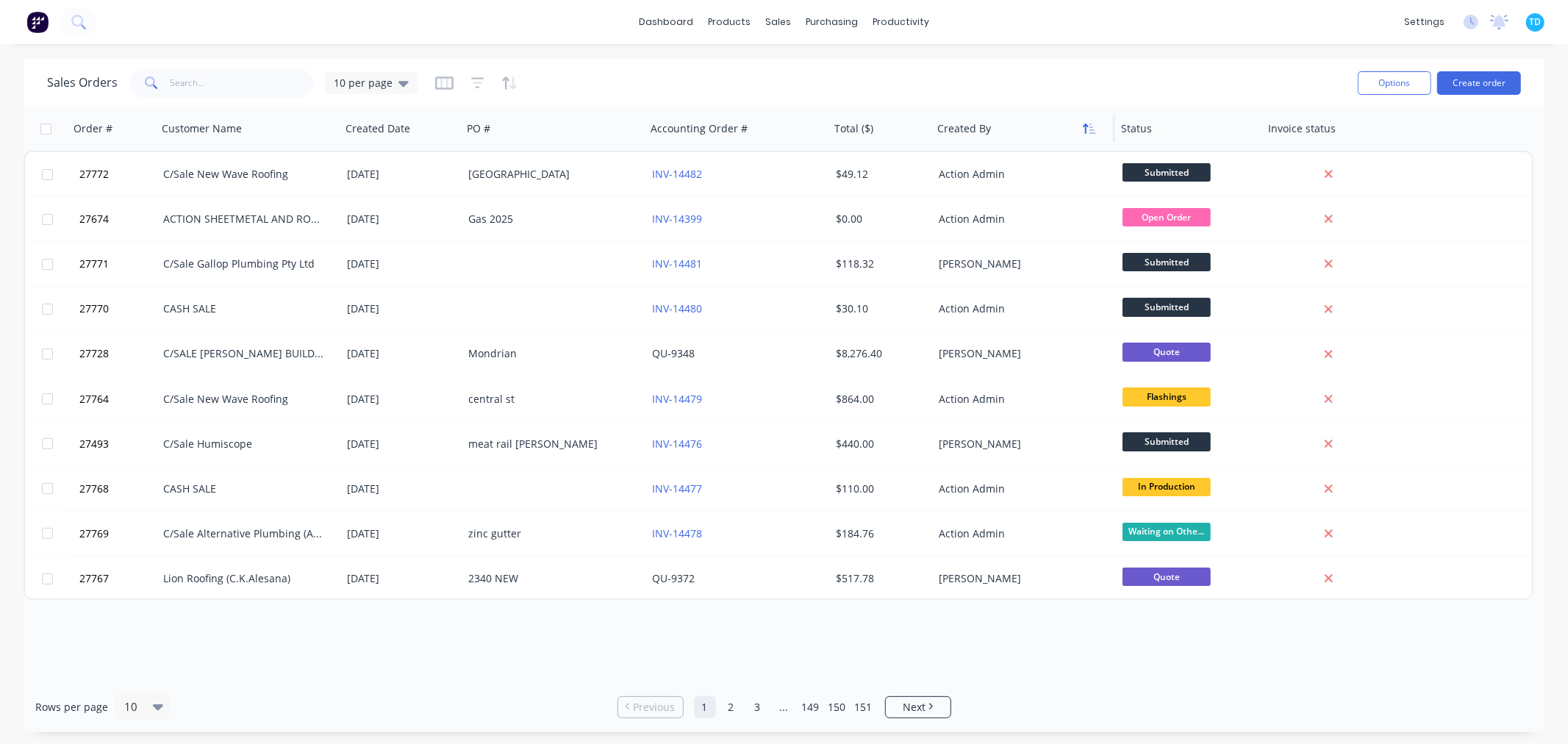
click at [1086, 133] on icon "button" at bounding box center [1089, 129] width 13 height 11
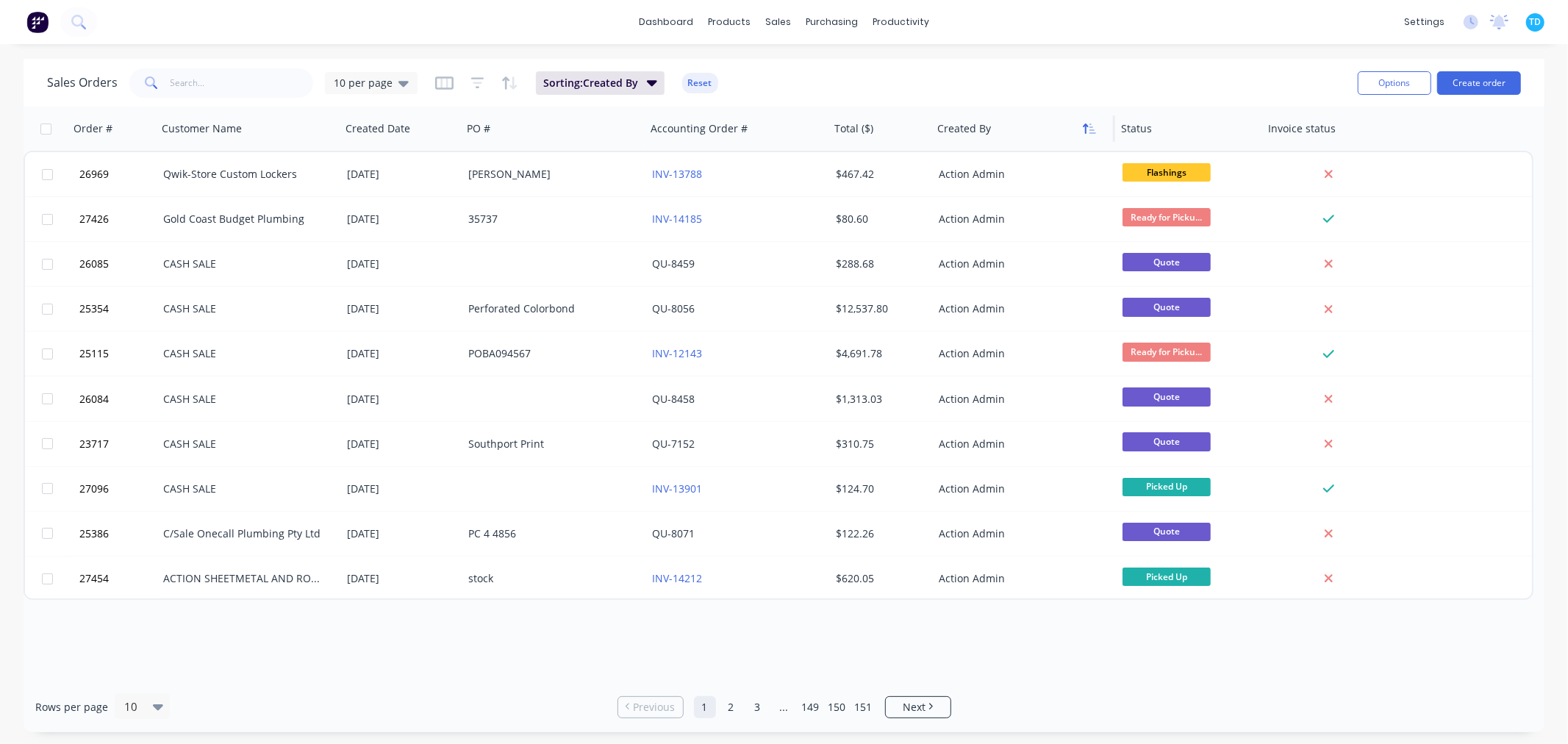
click at [1092, 120] on button "button" at bounding box center [1088, 128] width 22 height 22
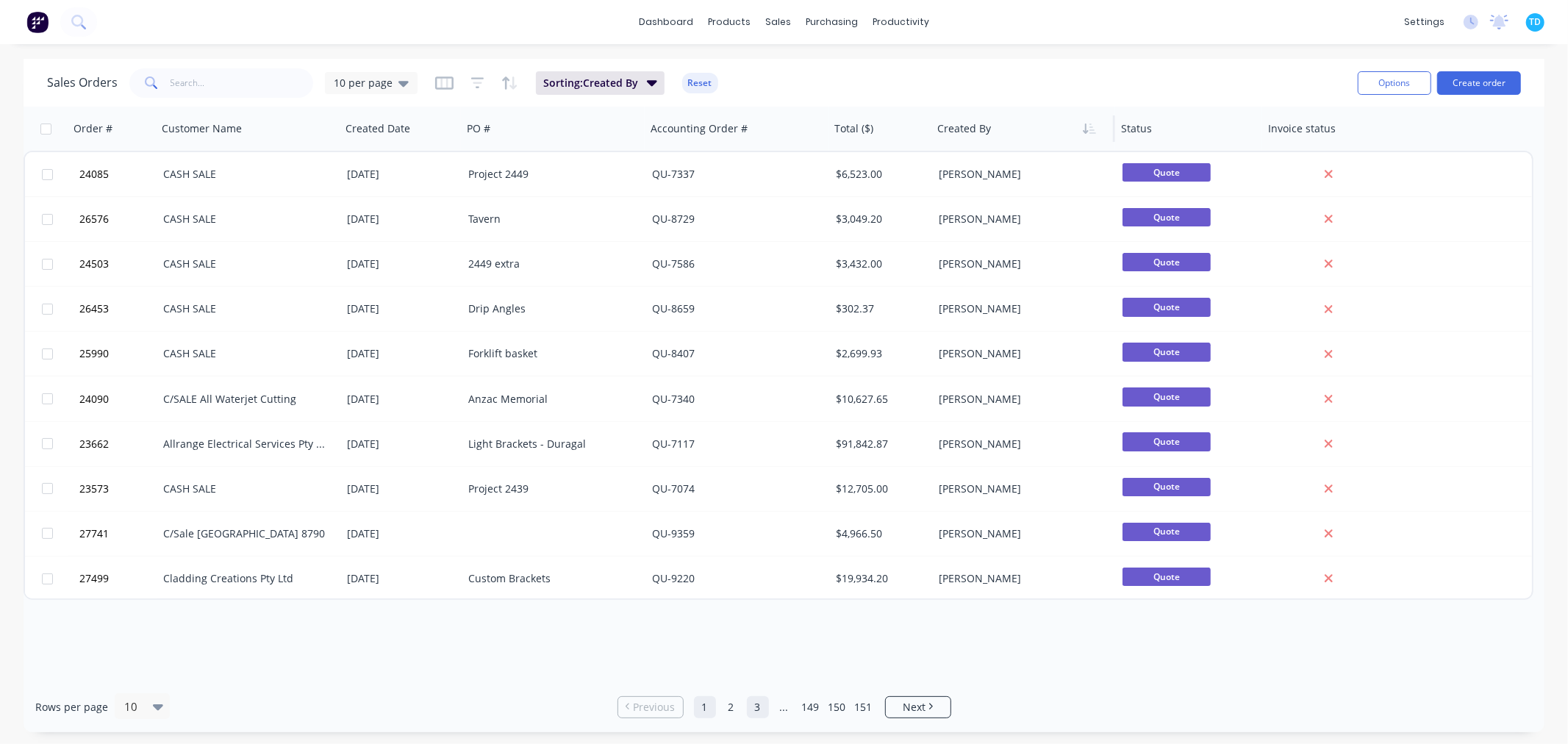
click at [734, 707] on link "2" at bounding box center [731, 707] width 22 height 22
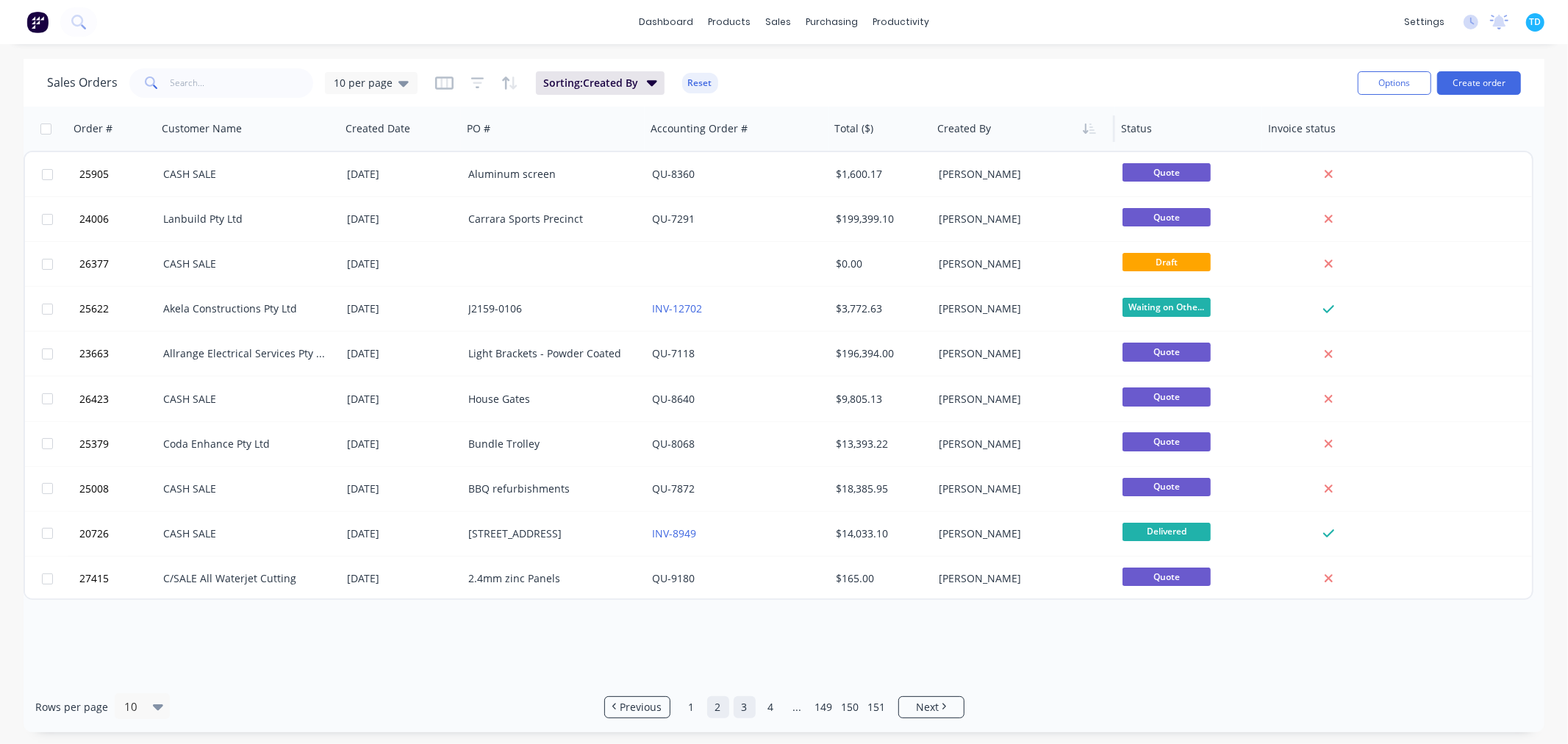
click at [736, 707] on link "3" at bounding box center [744, 707] width 22 height 22
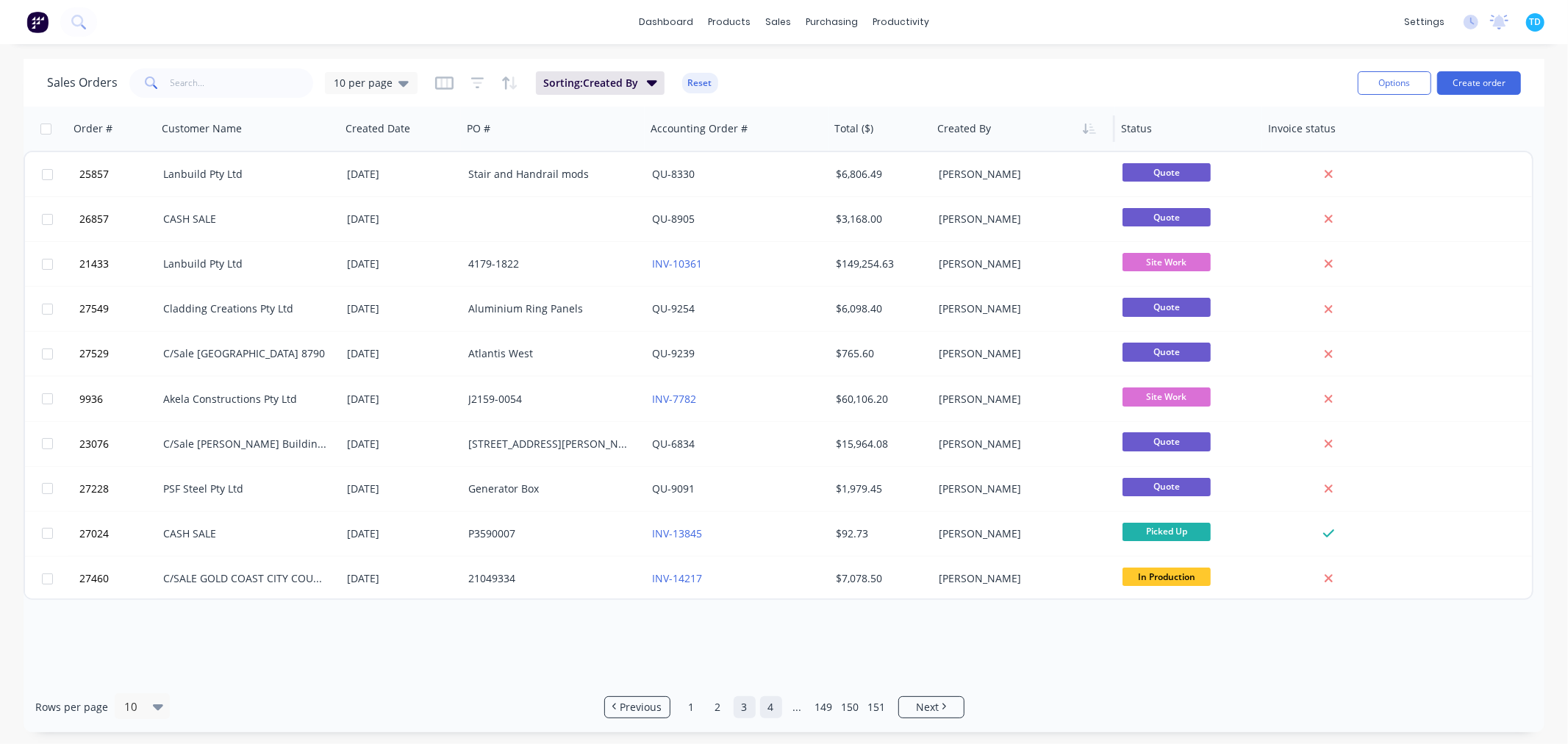
click at [772, 710] on link "4" at bounding box center [771, 707] width 22 height 22
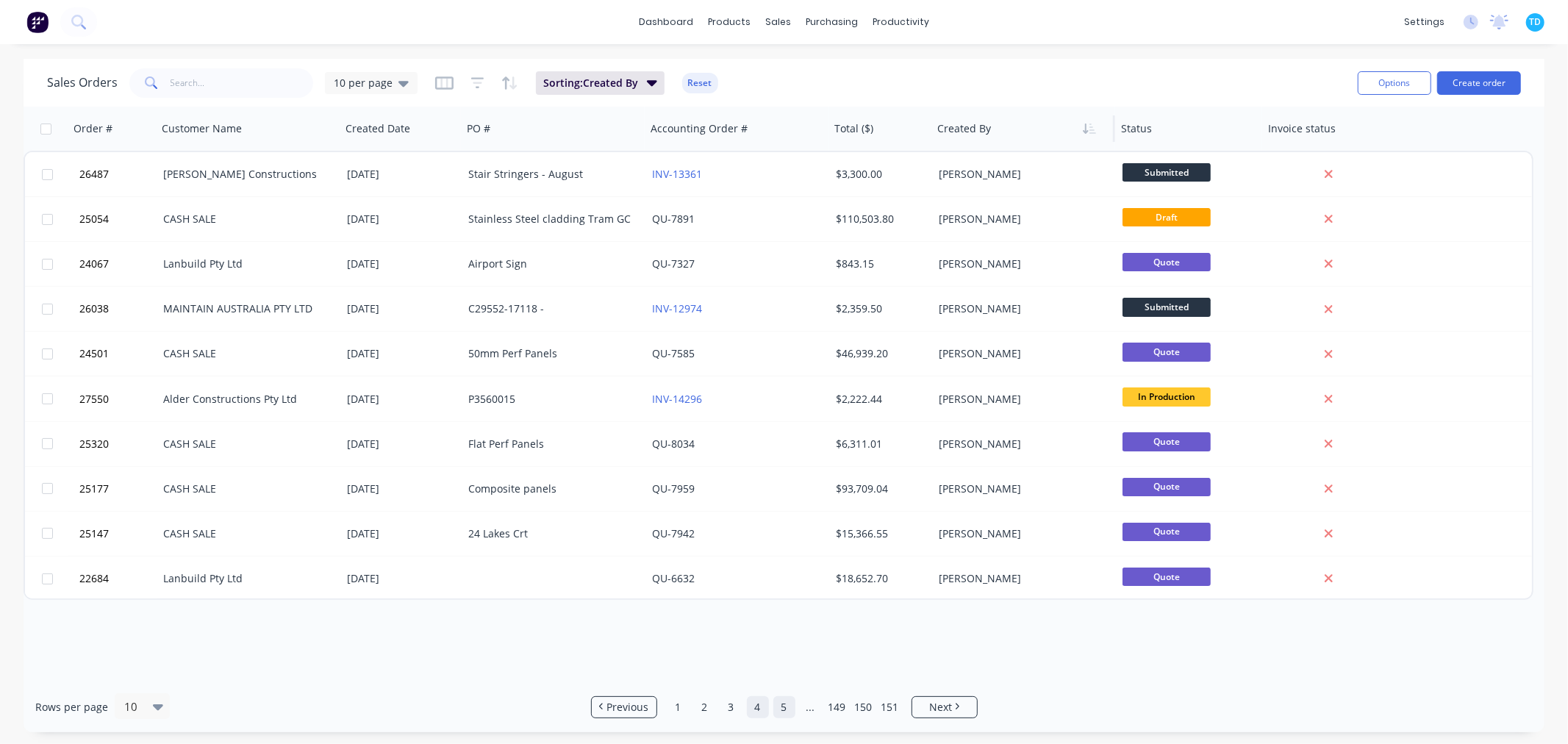
click at [788, 707] on link "5" at bounding box center [784, 707] width 22 height 22
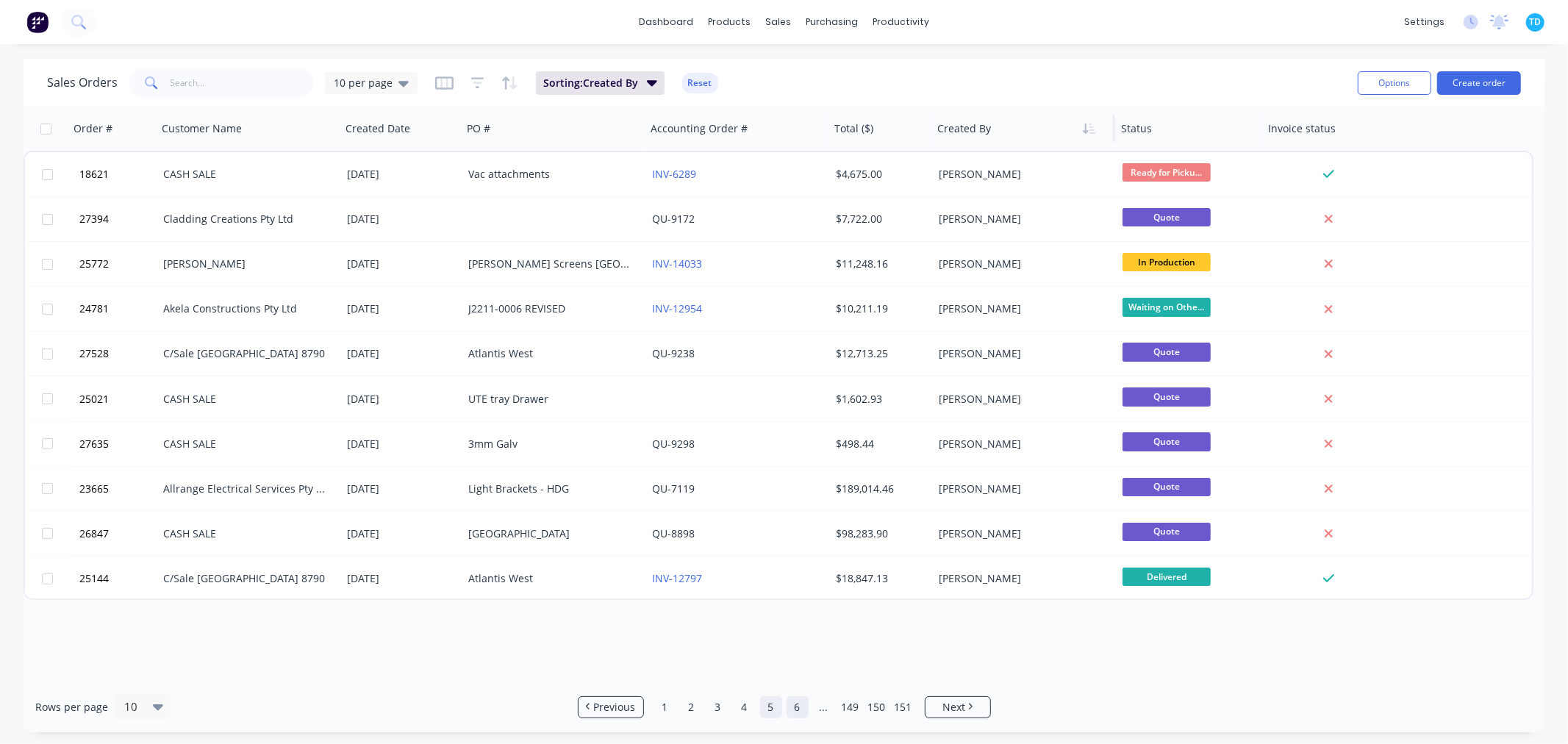
click at [797, 707] on link "6" at bounding box center [797, 707] width 22 height 22
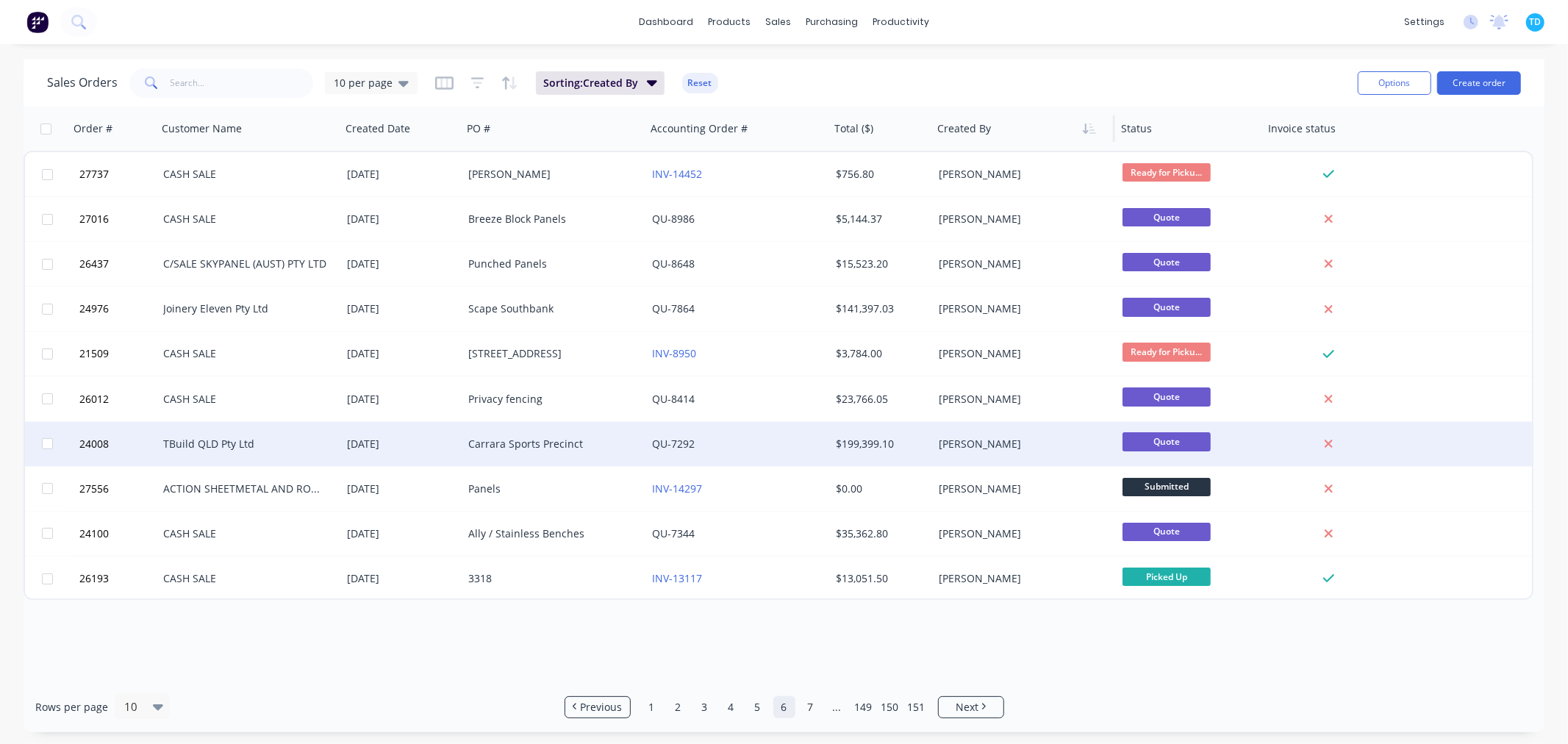
click at [1177, 443] on span "Quote" at bounding box center [1167, 441] width 88 height 19
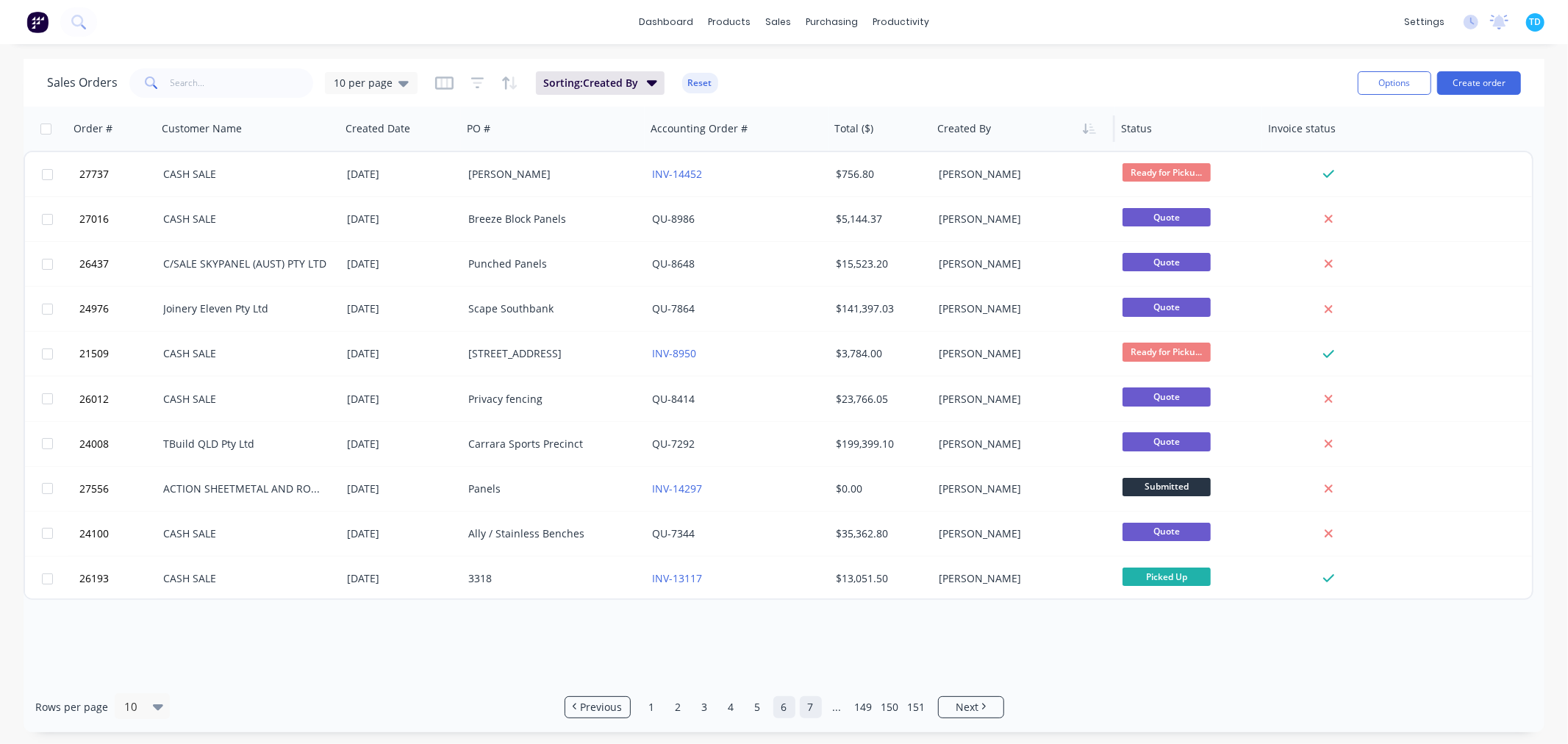
click at [811, 710] on link "7" at bounding box center [810, 707] width 22 height 22
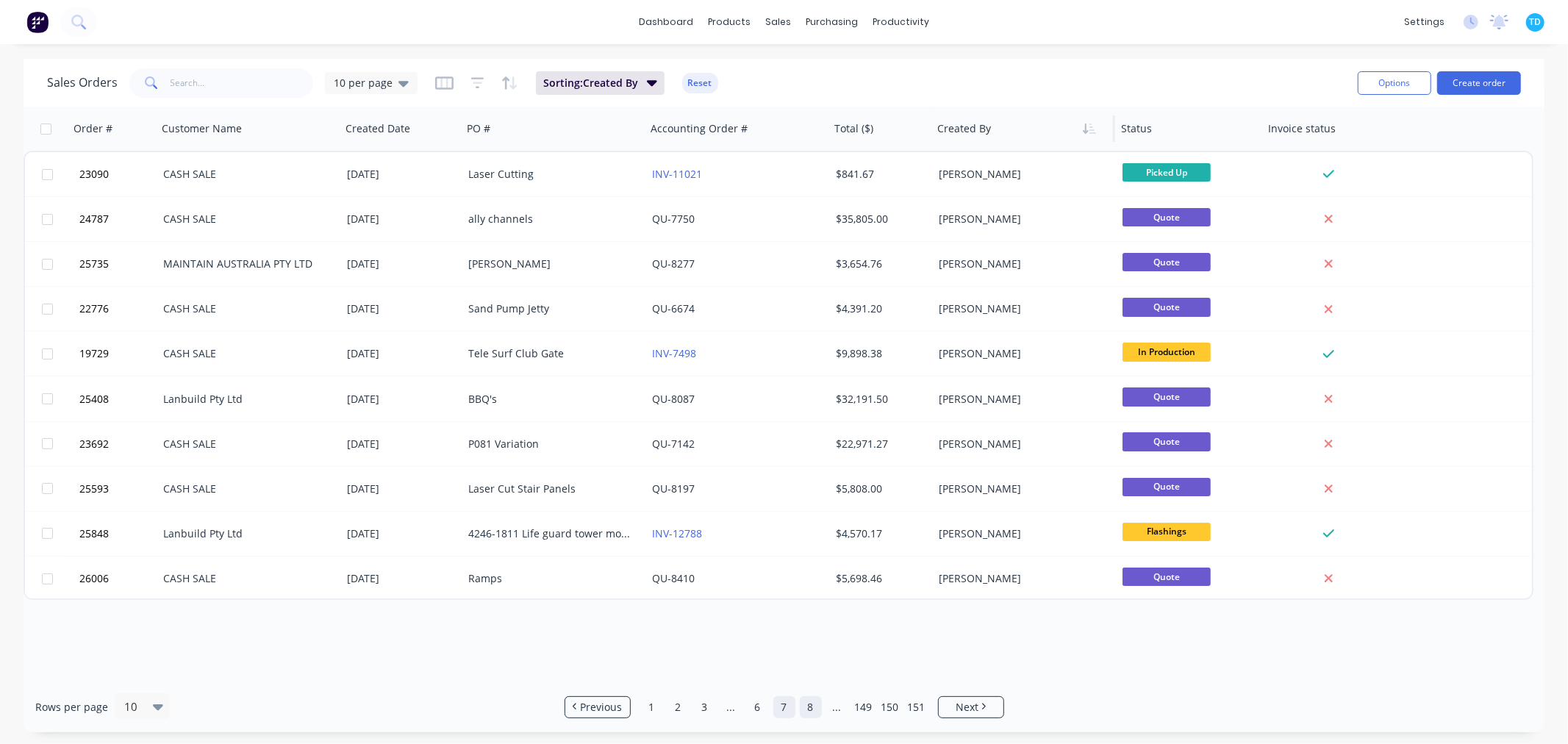
click at [812, 707] on link "8" at bounding box center [810, 707] width 22 height 22
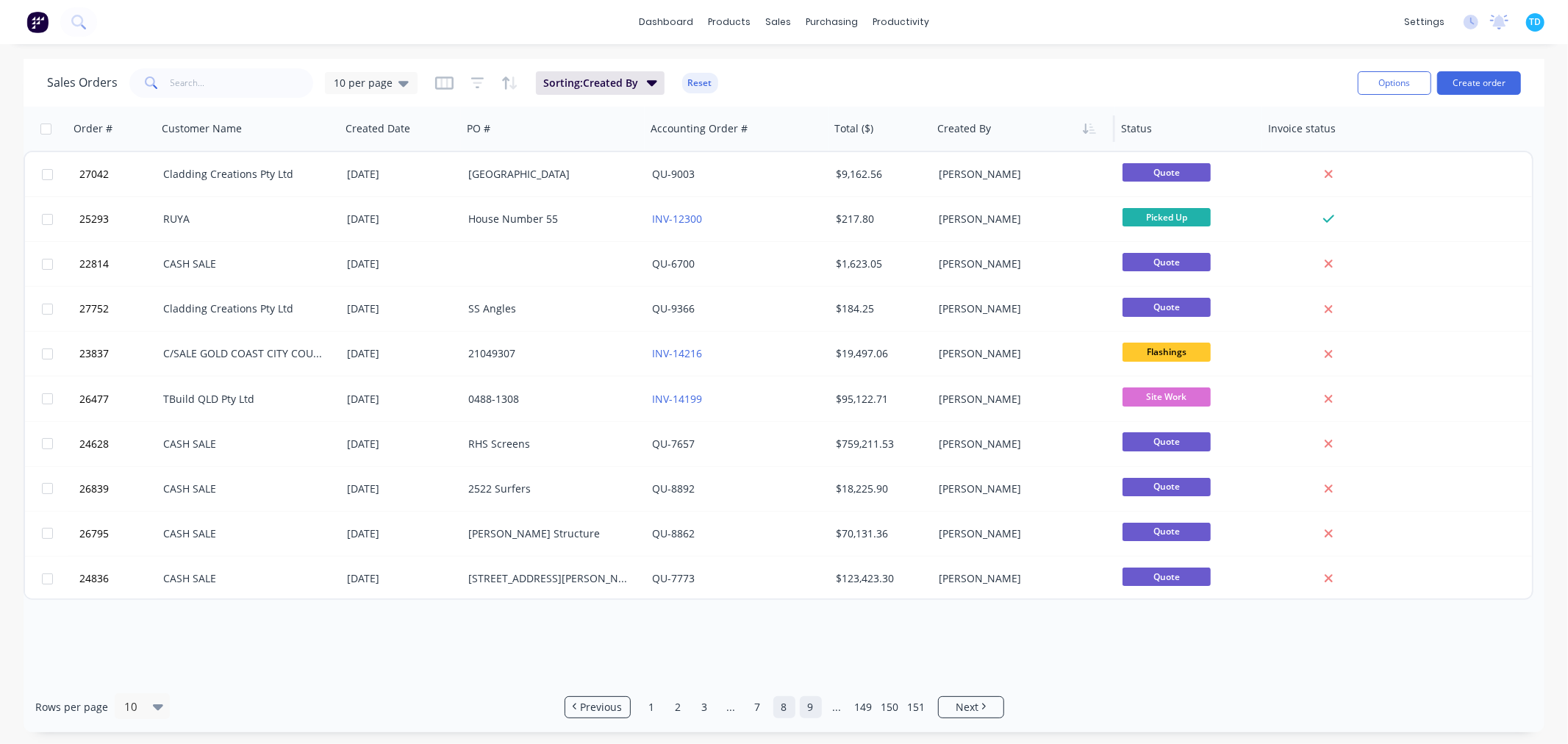
click at [814, 704] on link "9" at bounding box center [810, 707] width 22 height 22
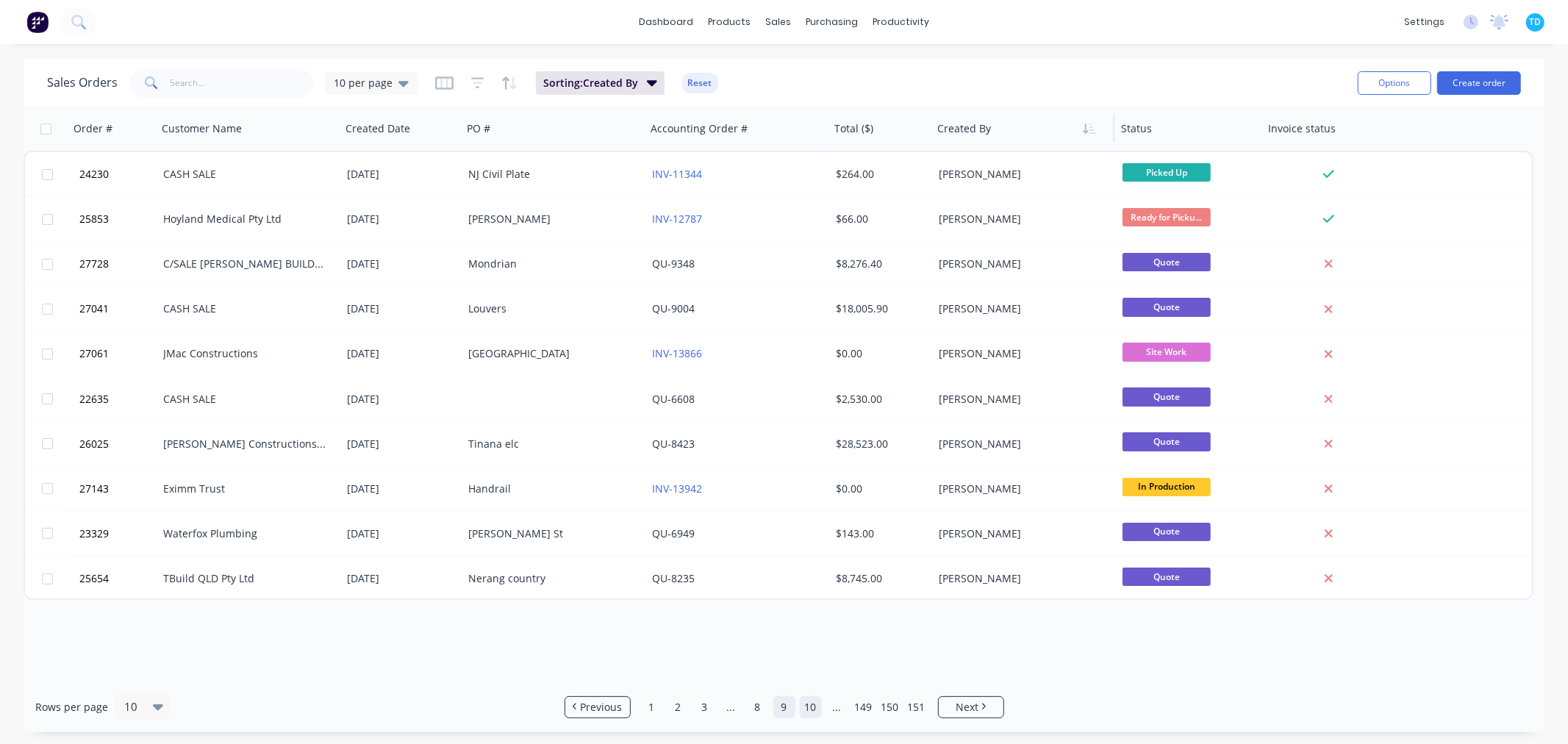
click at [811, 707] on link "10" at bounding box center [810, 707] width 22 height 22
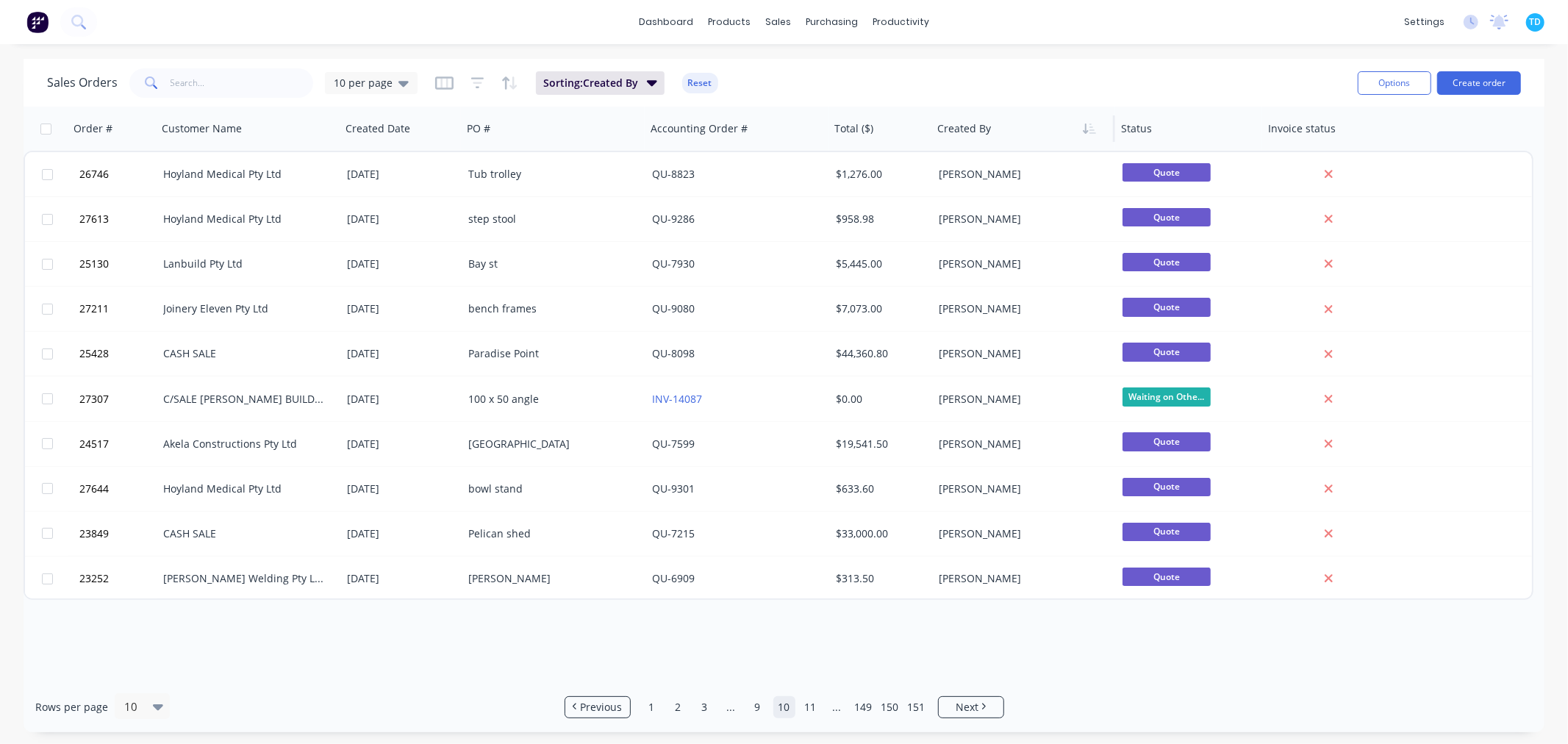
click at [419, 702] on div "Rows per page 10" at bounding box center [284, 706] width 499 height 27
drag, startPoint x: 814, startPoint y: 706, endPoint x: 784, endPoint y: 702, distance: 30.3
click at [813, 706] on link "11" at bounding box center [810, 707] width 22 height 22
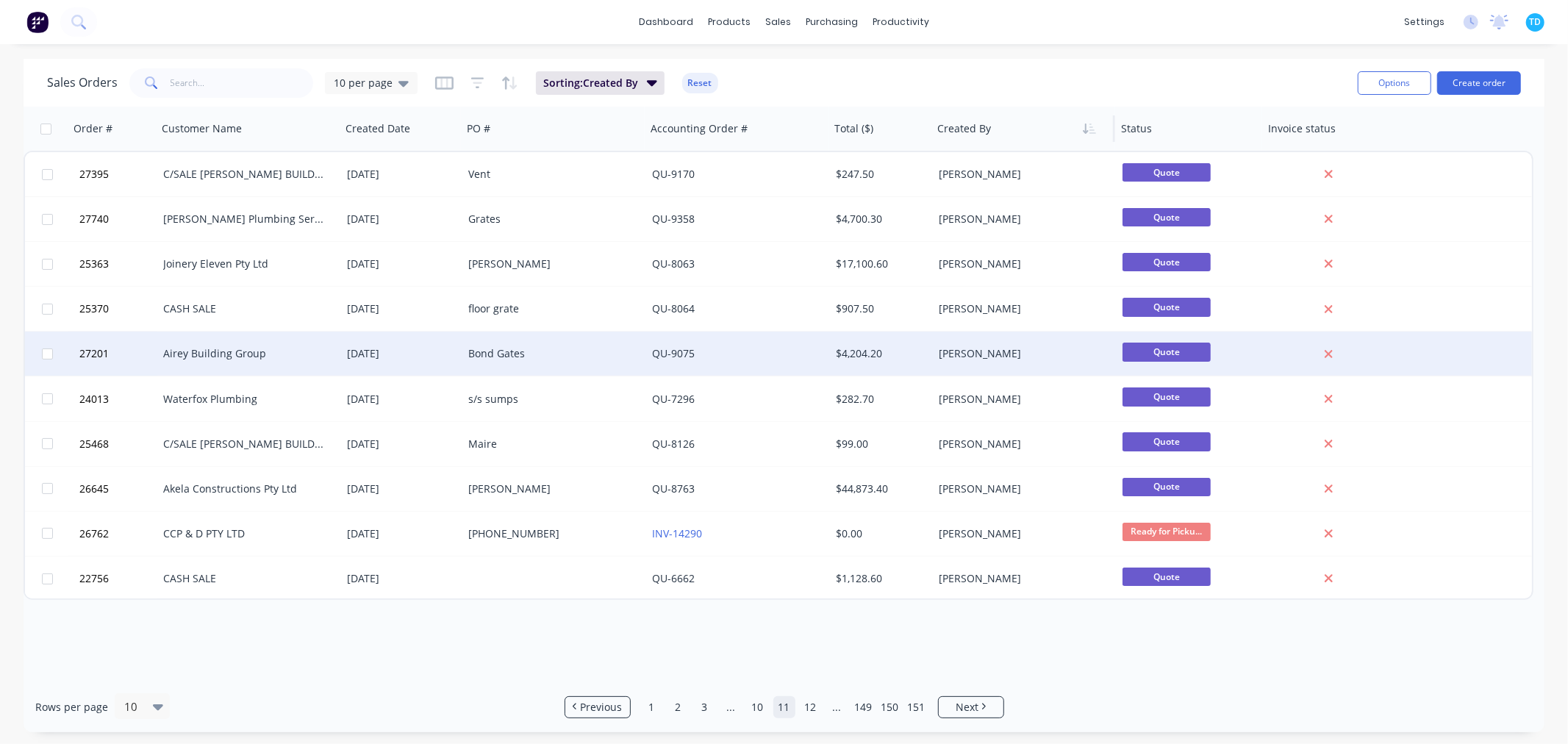
click at [224, 355] on div "Airey Building Group" at bounding box center [244, 353] width 163 height 15
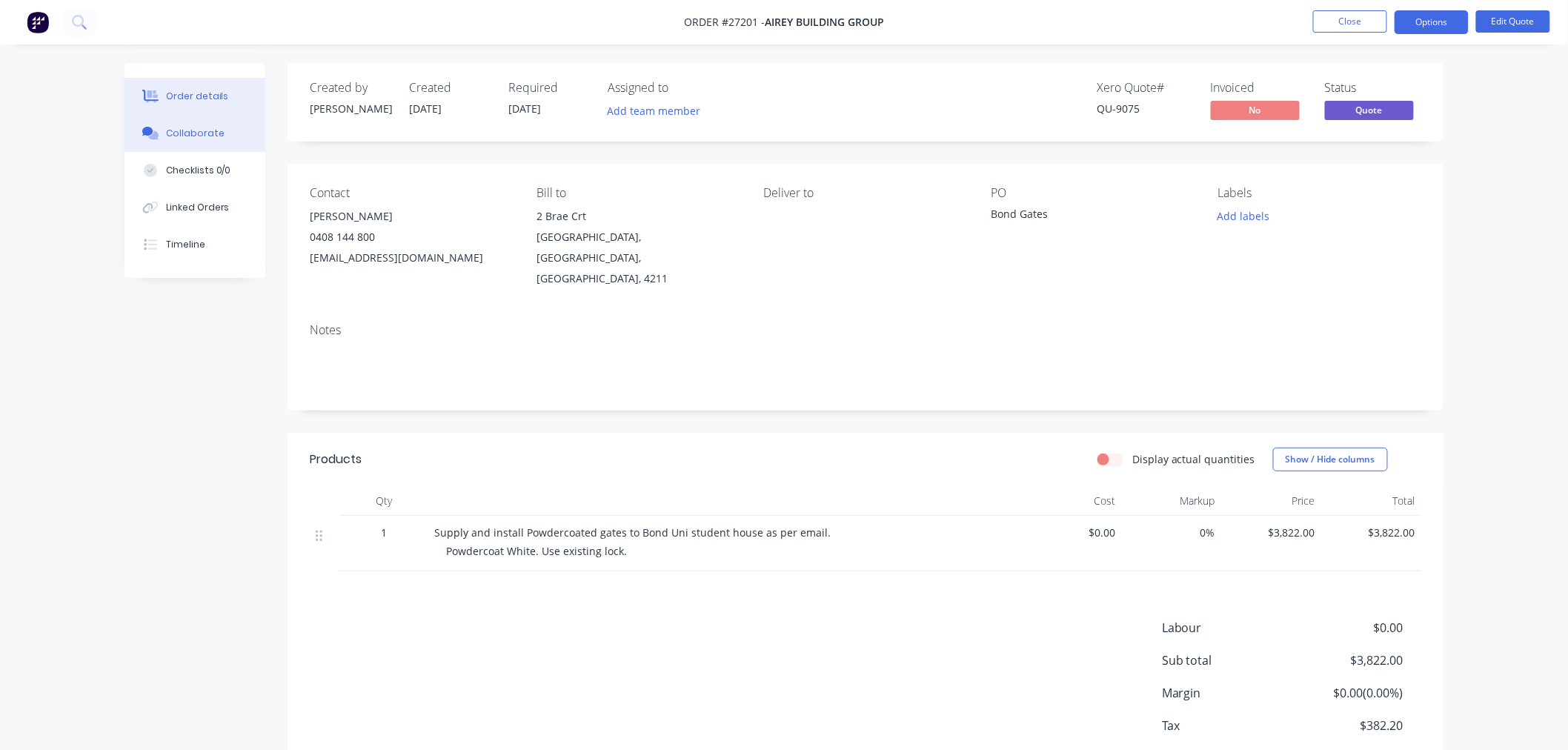
click at [158, 131] on icon at bounding box center [150, 133] width 17 height 13
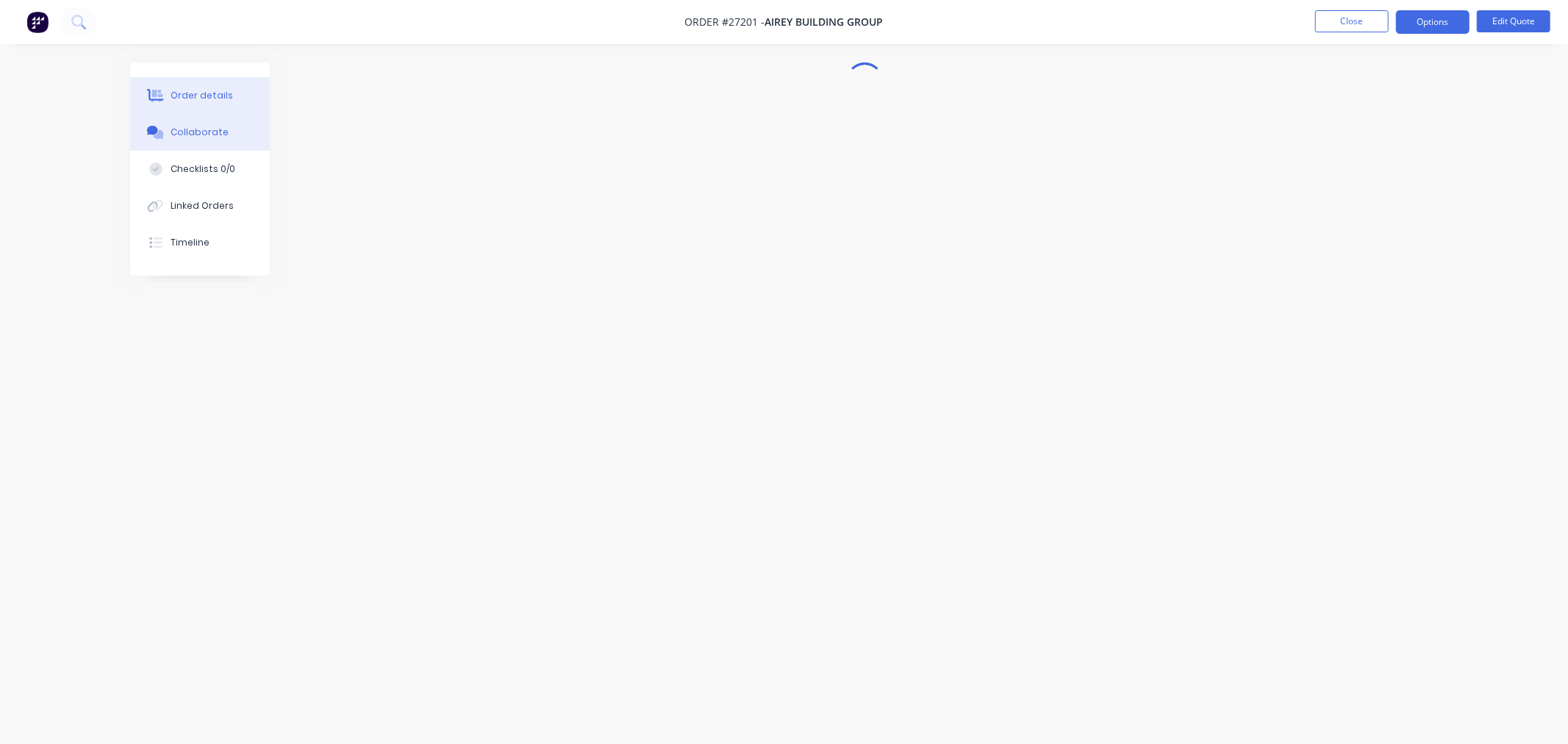
click at [216, 96] on div "Order details" at bounding box center [201, 95] width 63 height 13
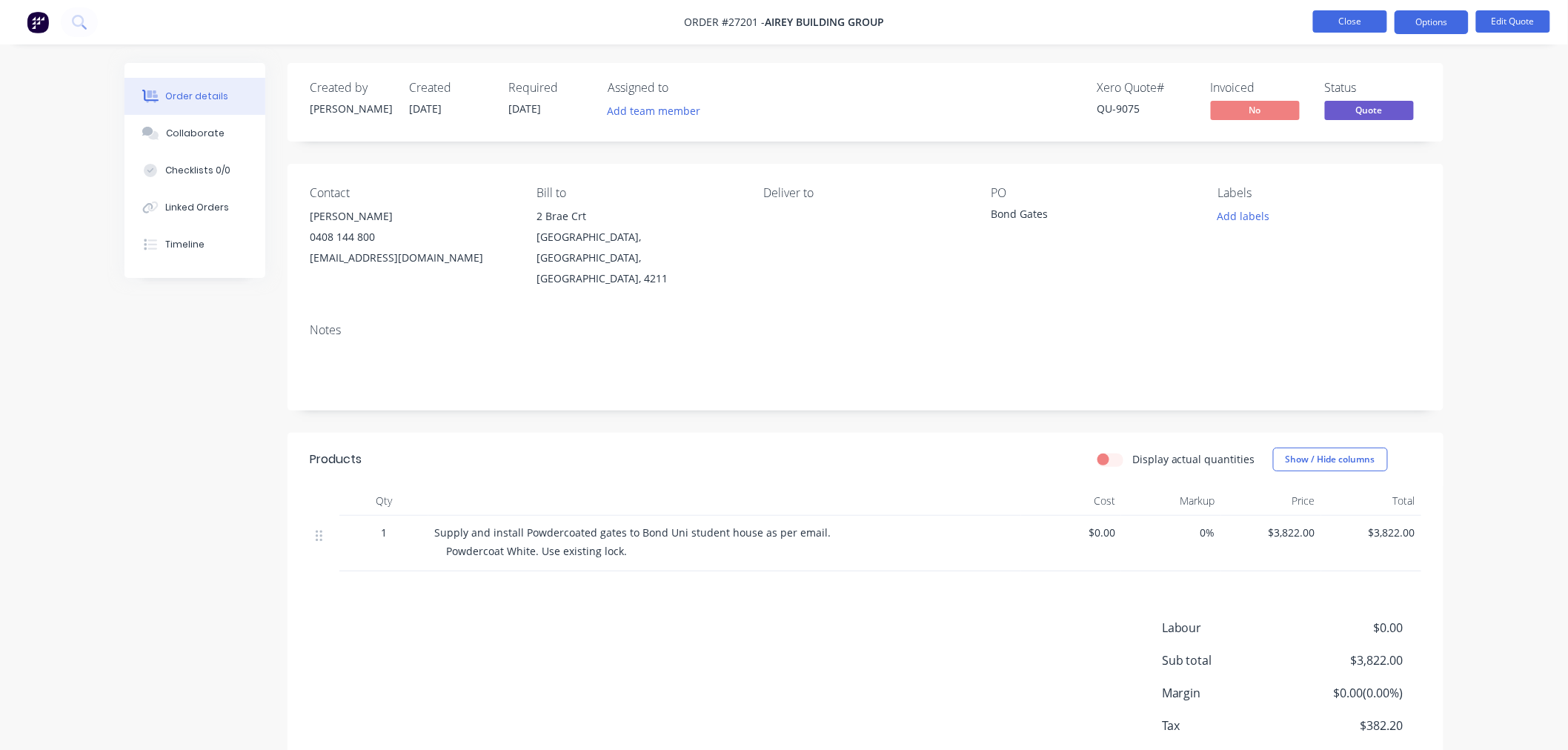
click at [1360, 24] on button "Close" at bounding box center [1350, 21] width 74 height 22
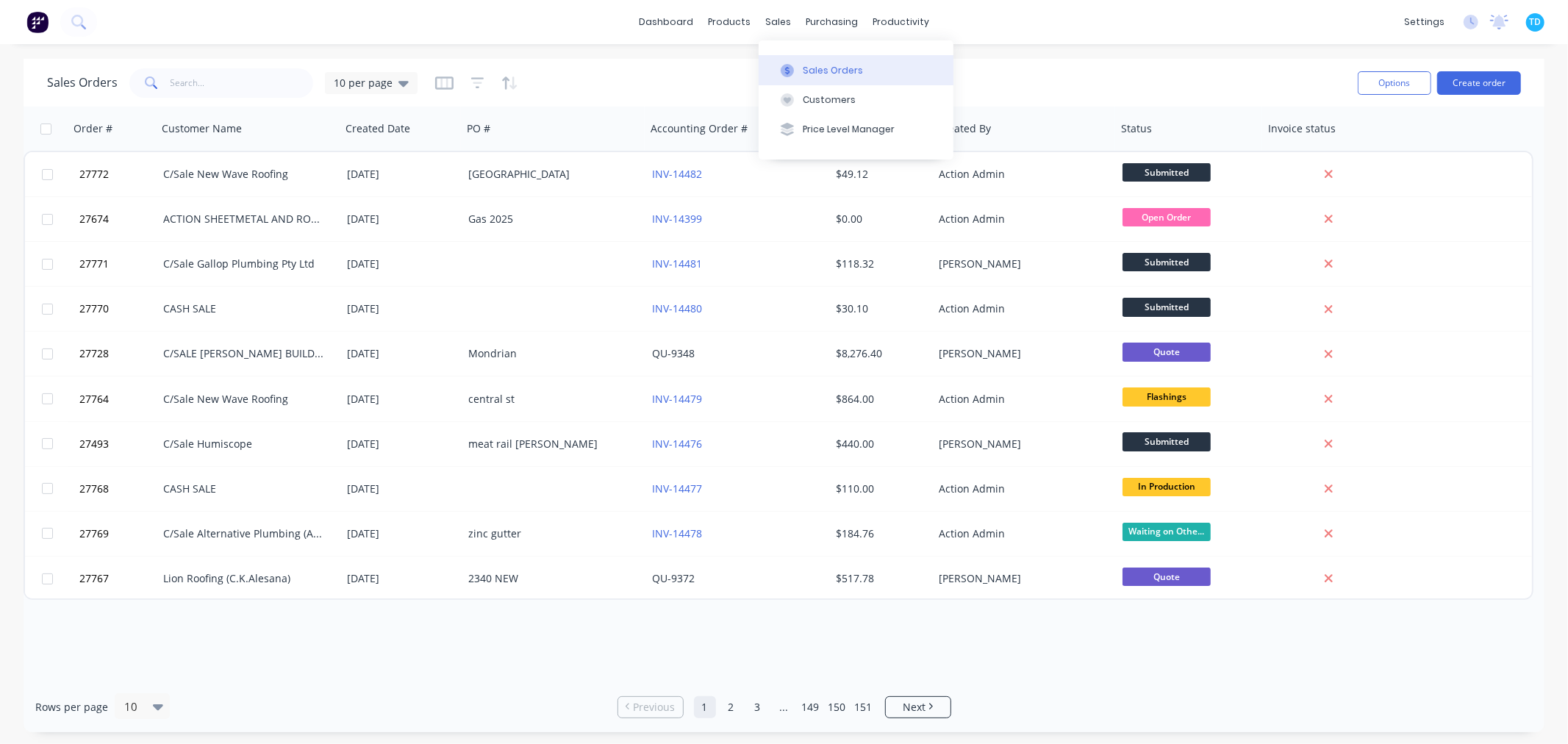
click at [799, 68] on button "Sales Orders" at bounding box center [856, 70] width 195 height 29
